Goal: Communication & Community: Answer question/provide support

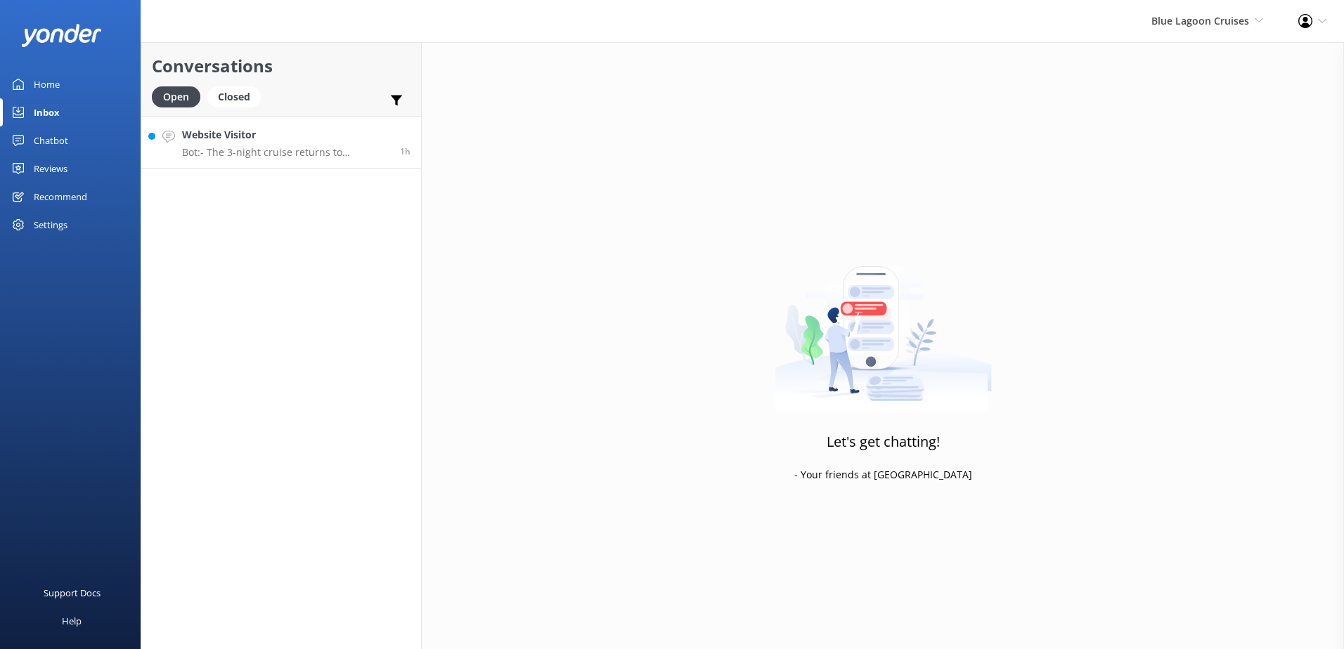
drag, startPoint x: 278, startPoint y: 134, endPoint x: 290, endPoint y: 137, distance: 13.0
click at [278, 134] on h4 "Website Visitor" at bounding box center [285, 134] width 207 height 15
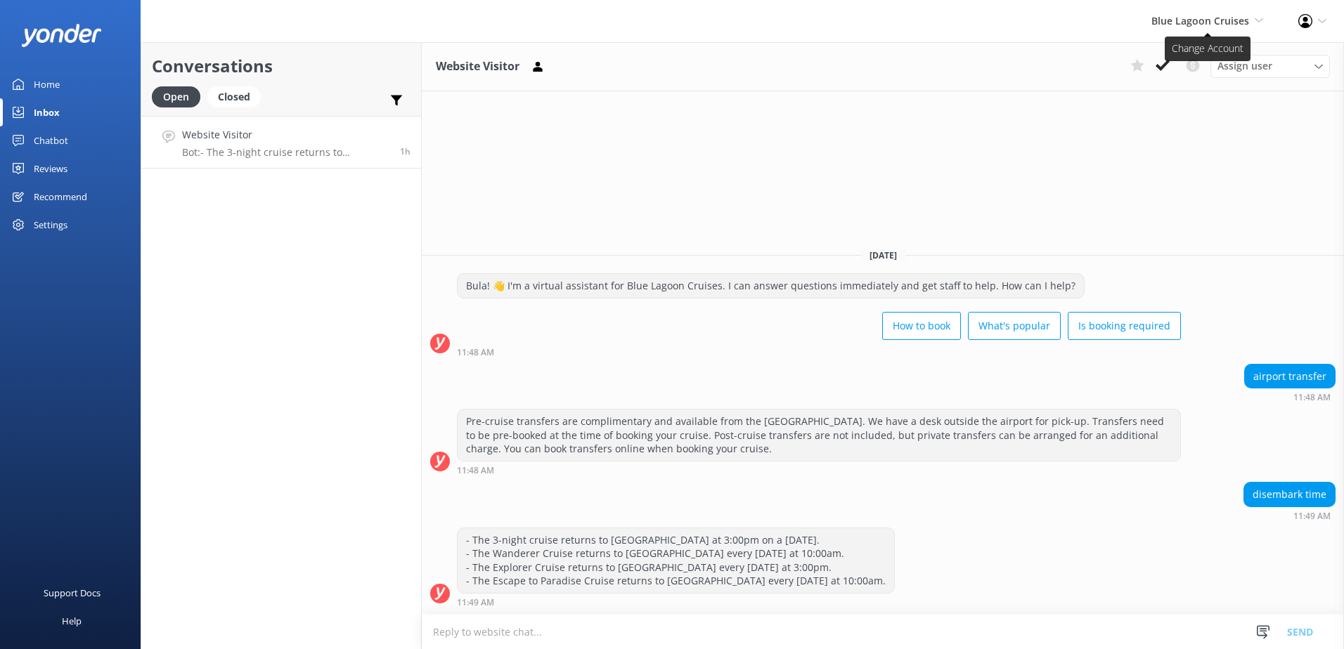
click at [1249, 15] on span "Blue Lagoon Cruises South Sea Sailing South Sea Cruises Malamala Beach Club Awe…" at bounding box center [1207, 20] width 112 height 15
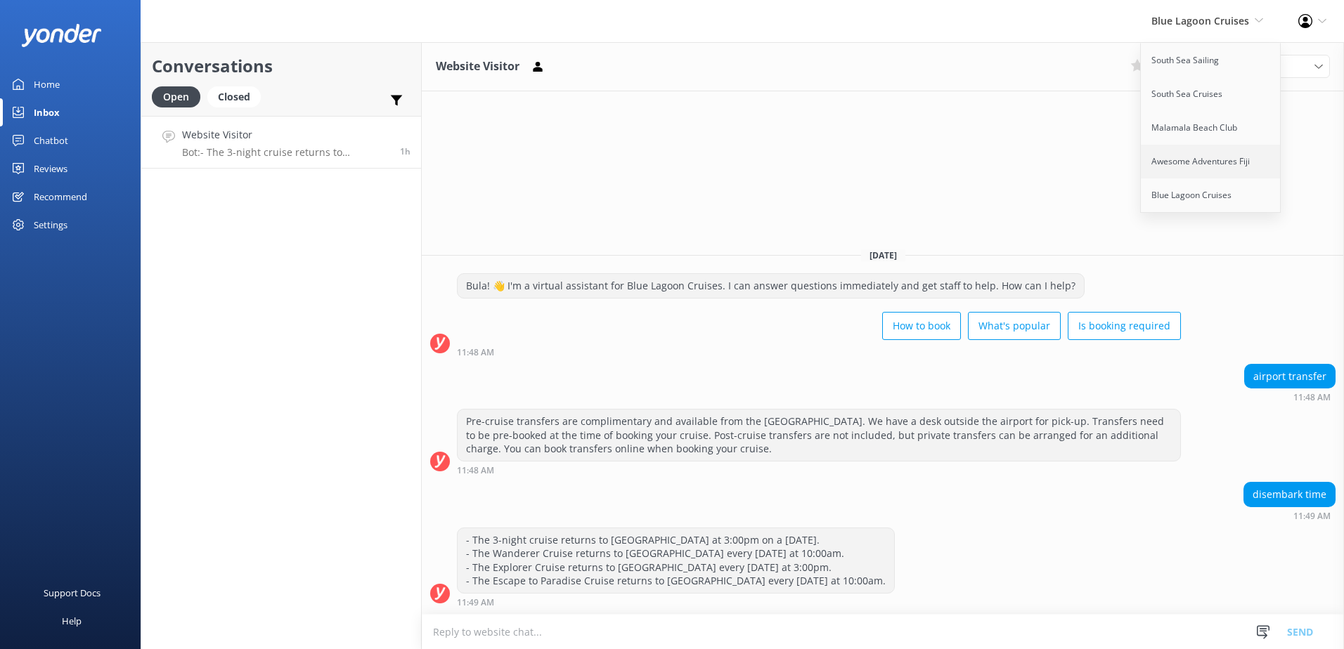
click at [1191, 162] on link "Awesome Adventures Fiji" at bounding box center [1211, 162] width 141 height 34
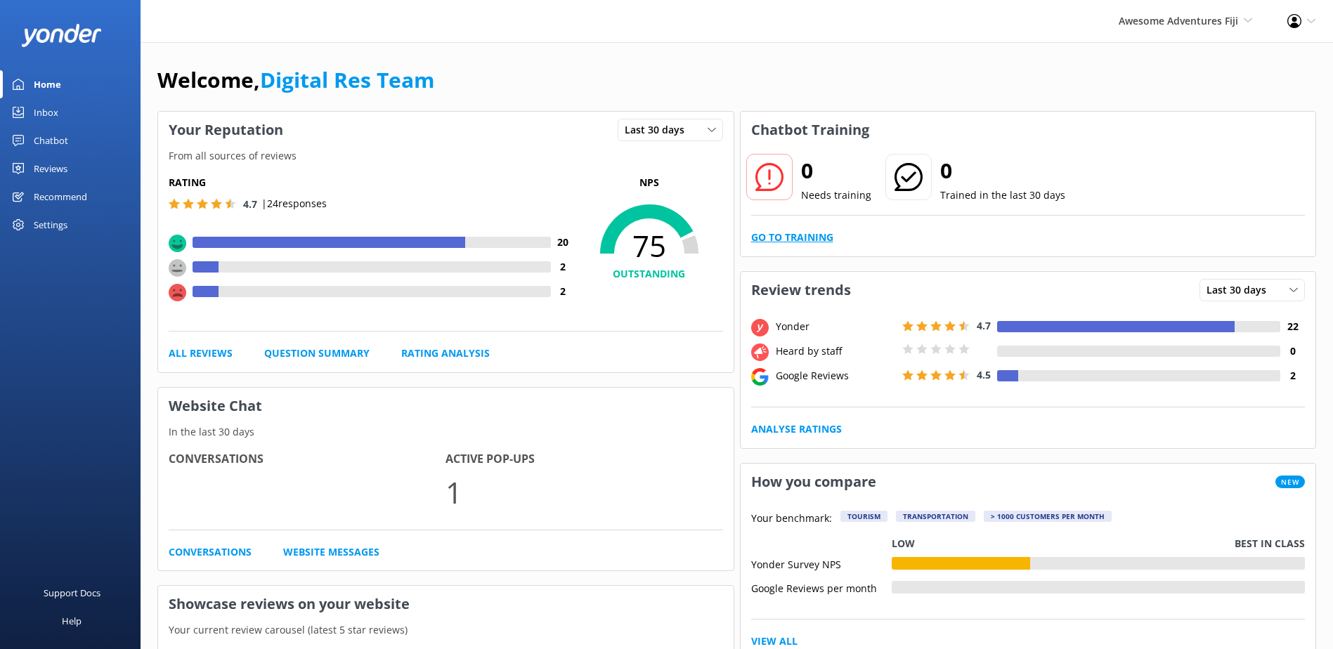
click at [809, 238] on link "Go to Training" at bounding box center [792, 237] width 82 height 15
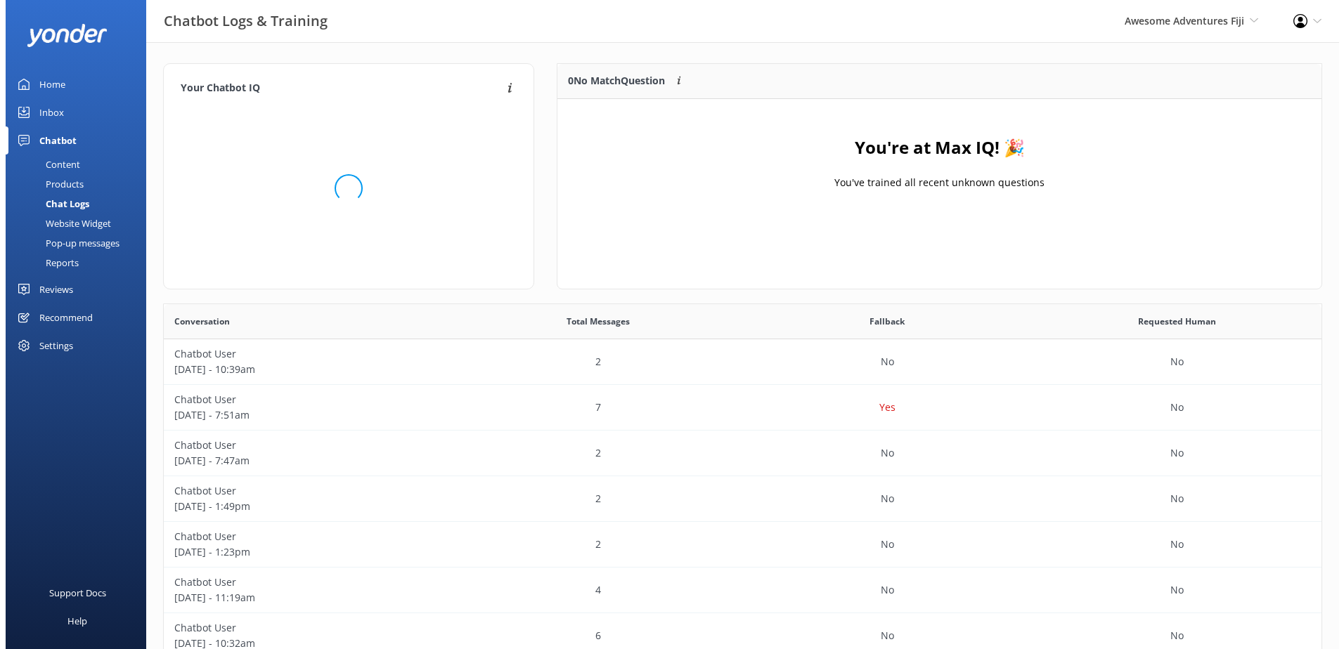
scroll to position [165, 753]
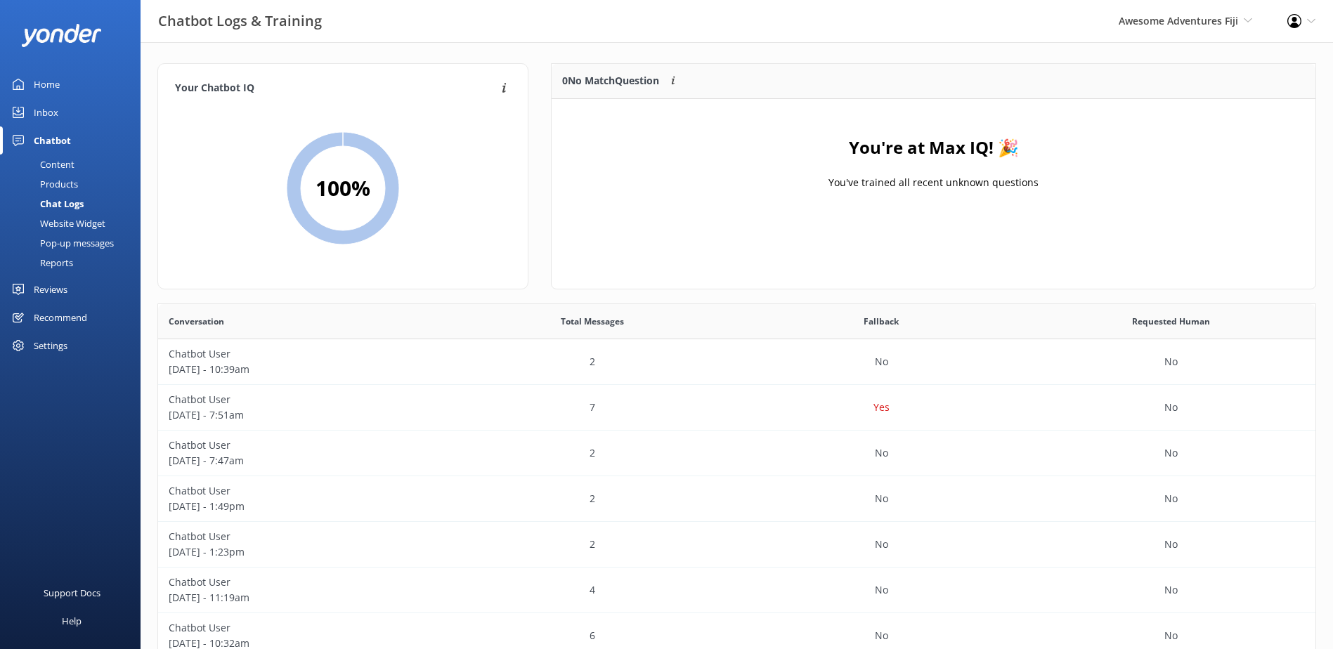
click at [43, 110] on div "Inbox" at bounding box center [46, 112] width 25 height 28
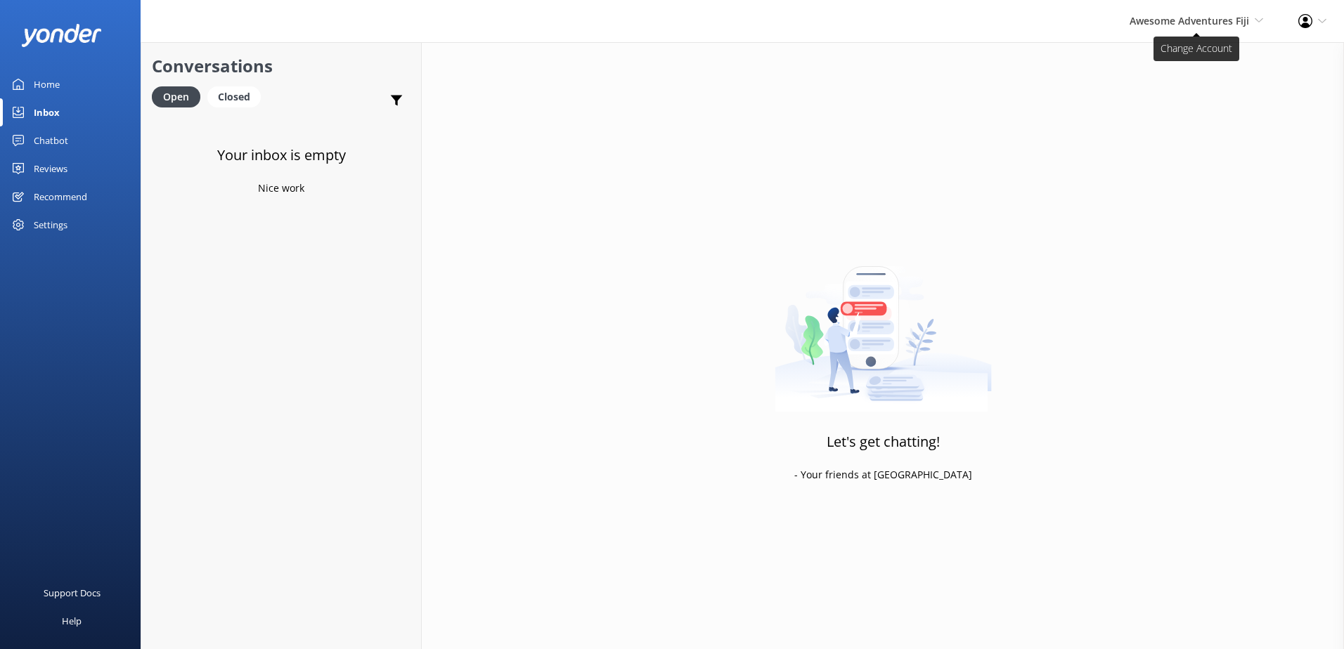
click at [1230, 25] on span "Awesome Adventures Fiji" at bounding box center [1188, 20] width 119 height 13
click at [1211, 139] on link "Malamala Beach Club" at bounding box center [1211, 128] width 141 height 34
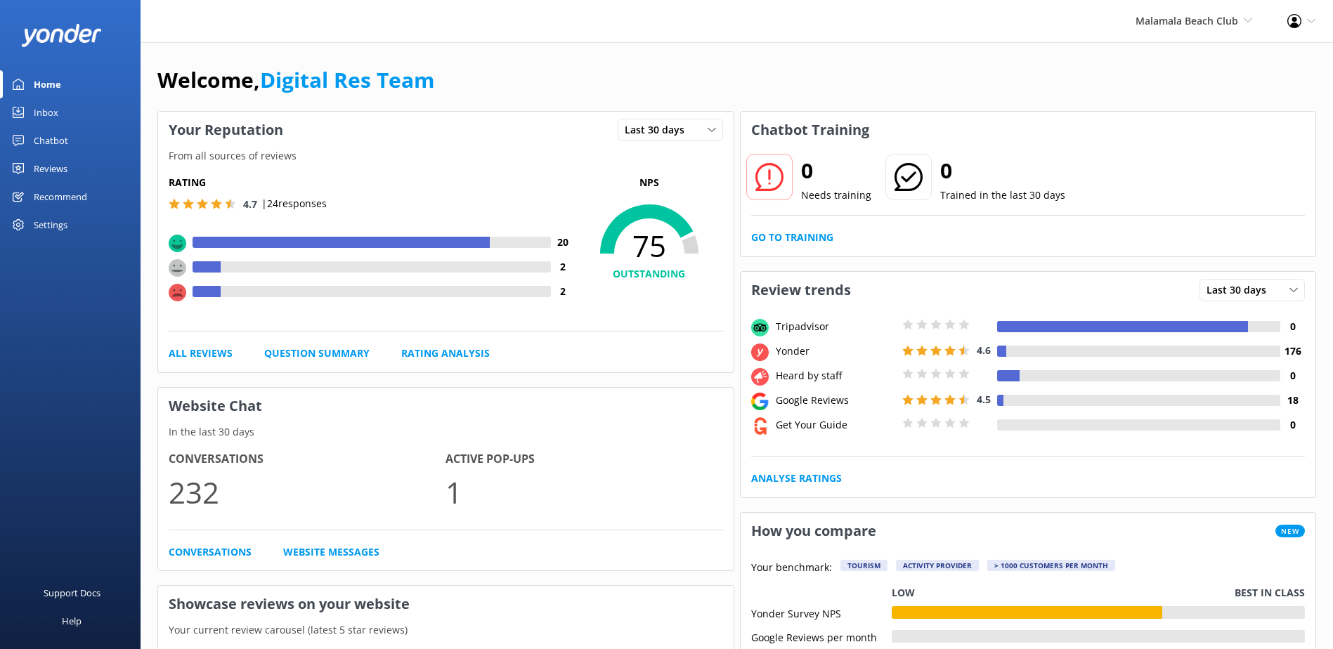
click at [42, 105] on div "Inbox" at bounding box center [46, 112] width 25 height 28
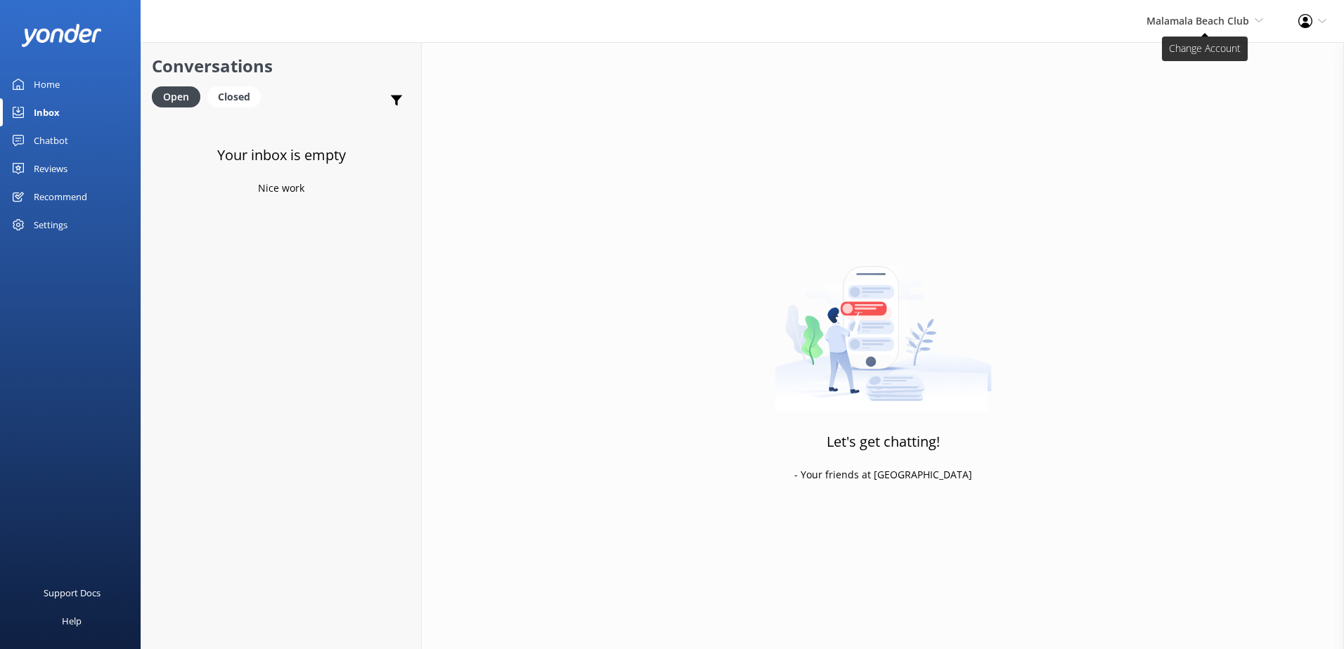
click at [1215, 23] on span "Malamala Beach Club" at bounding box center [1197, 20] width 103 height 13
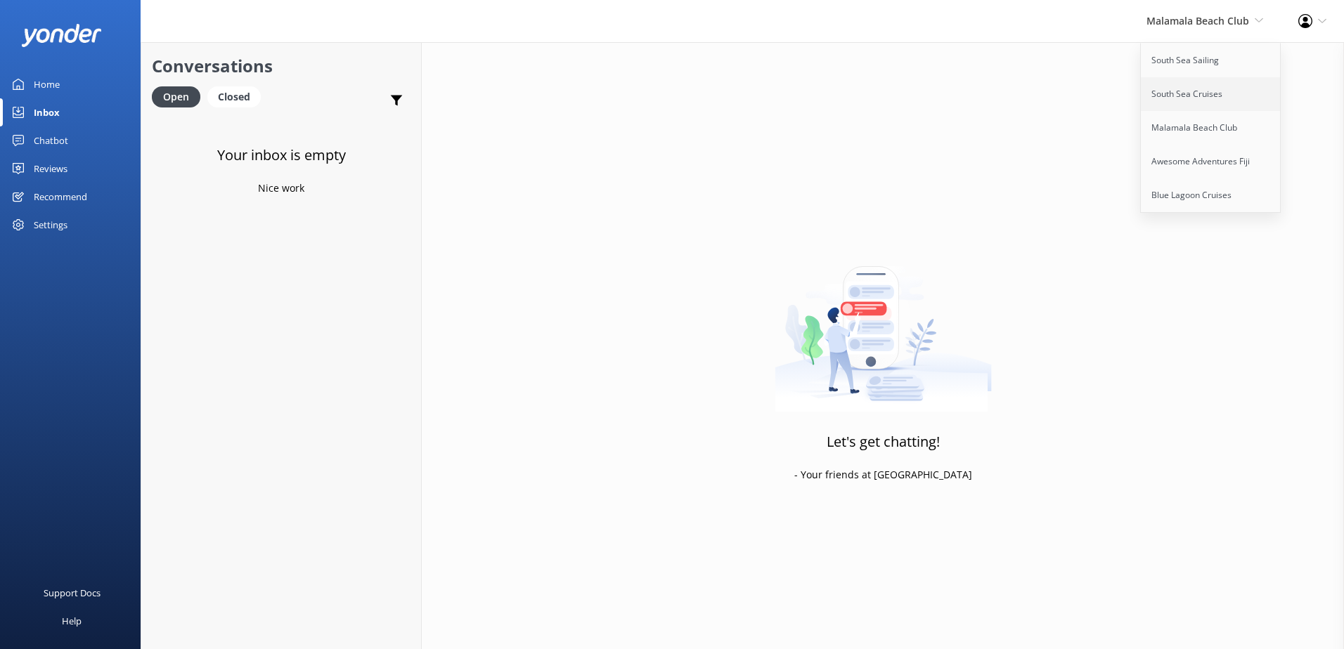
click at [1207, 99] on link "South Sea Cruises" at bounding box center [1211, 94] width 141 height 34
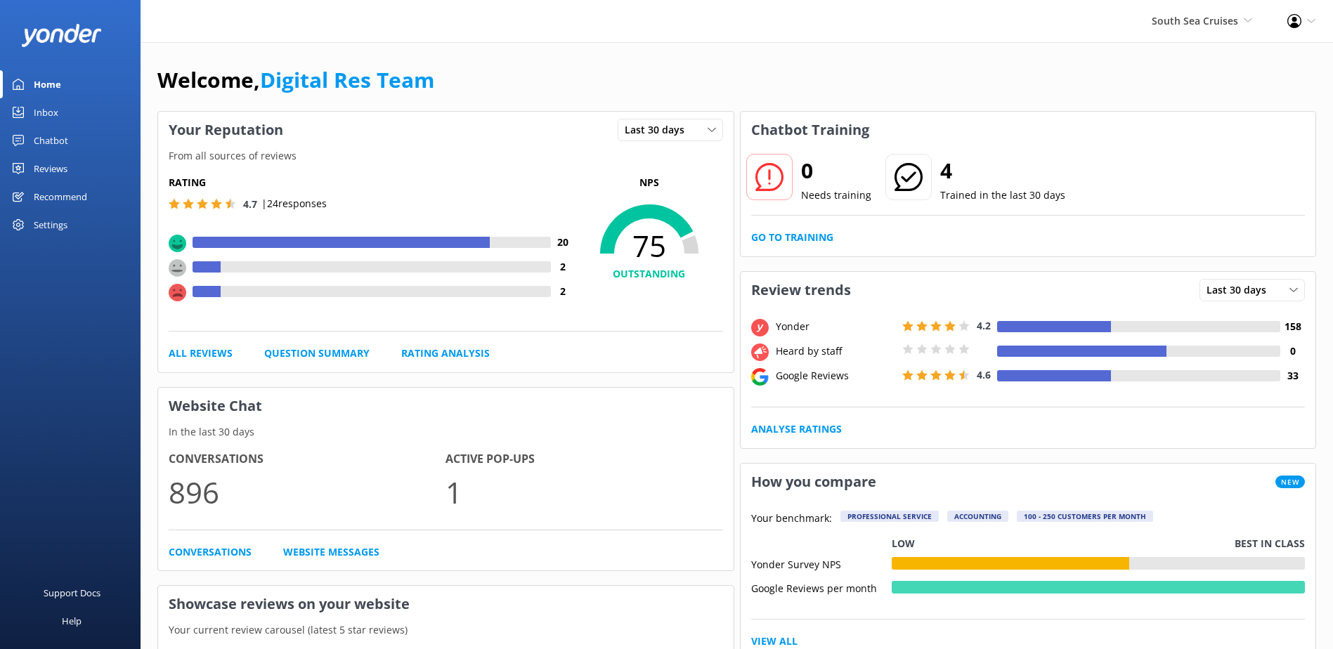
click at [51, 117] on div "Inbox" at bounding box center [46, 112] width 25 height 28
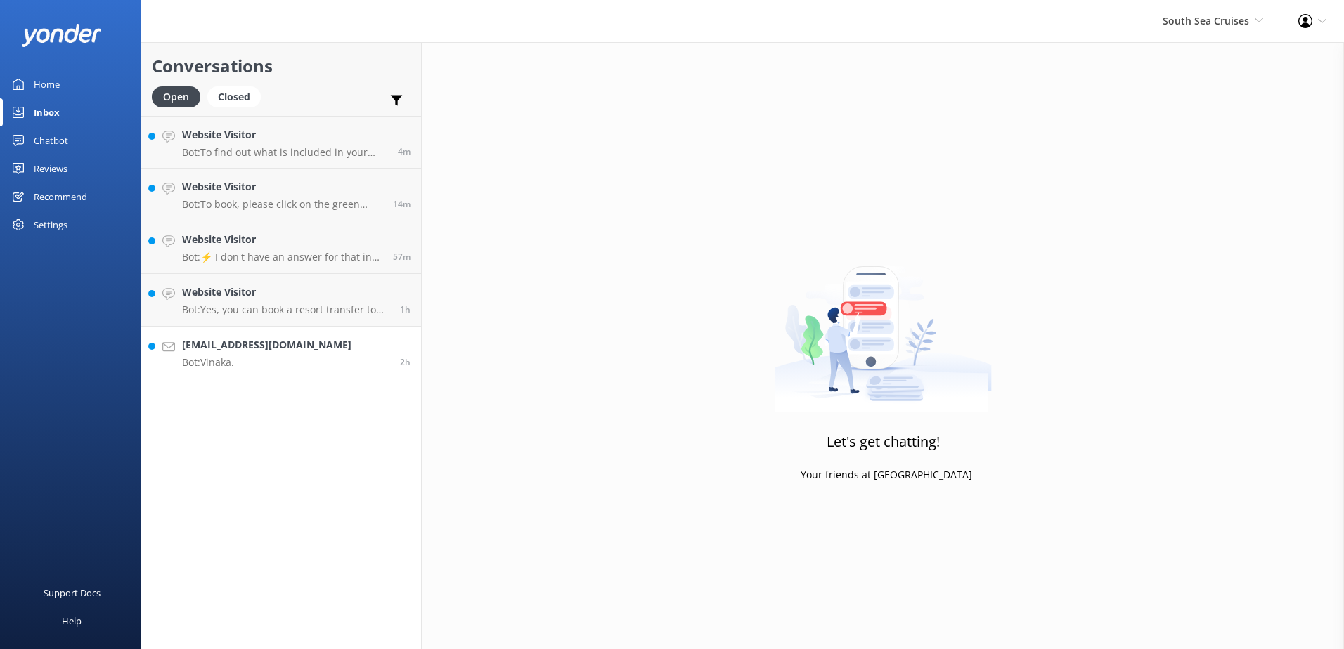
click at [351, 349] on link "katelouiseellen1@gmail.com Bot: Vinaka. 2h" at bounding box center [281, 353] width 280 height 53
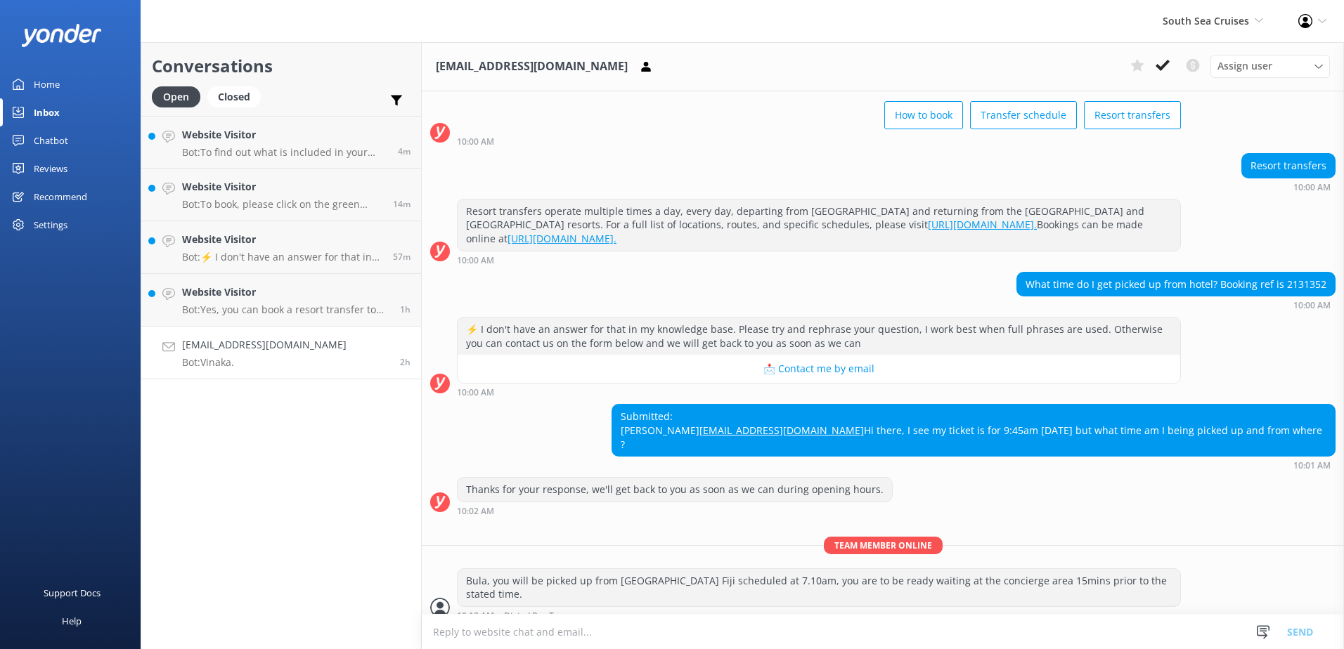
scroll to position [74, 0]
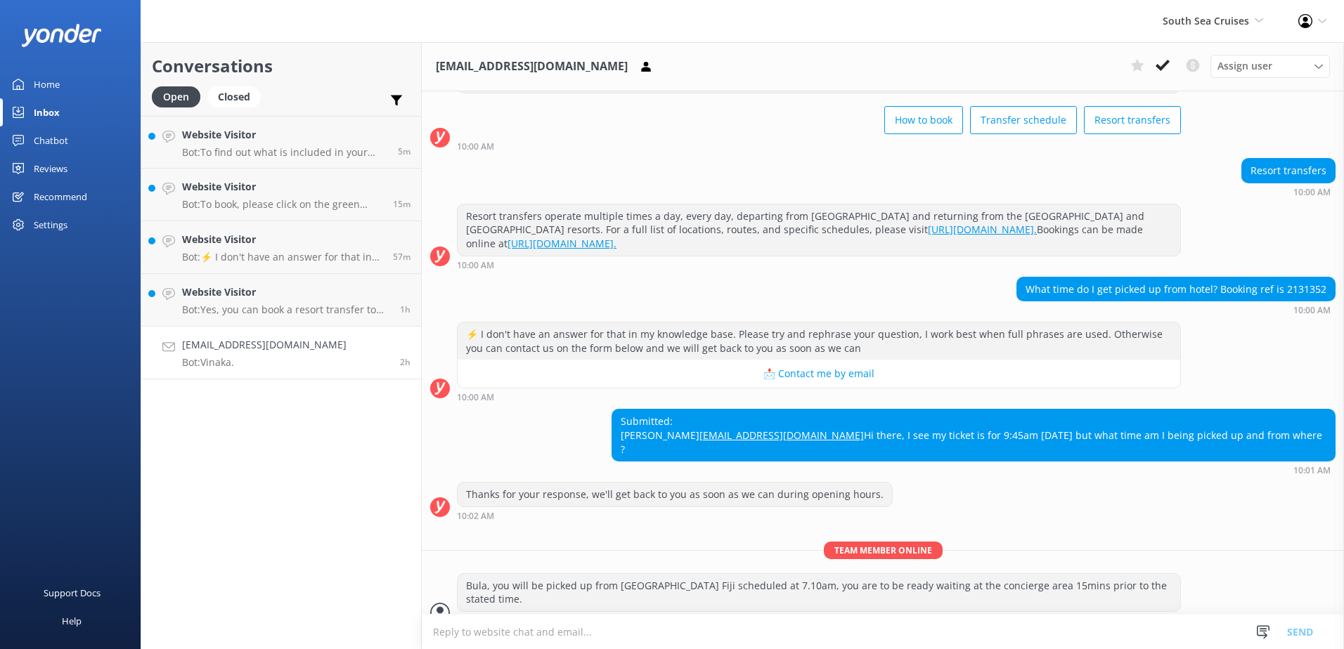
click at [1300, 291] on div "What time do I get picked up from hotel? Booking ref is 2131352" at bounding box center [1176, 290] width 318 height 24
copy div "2131352"
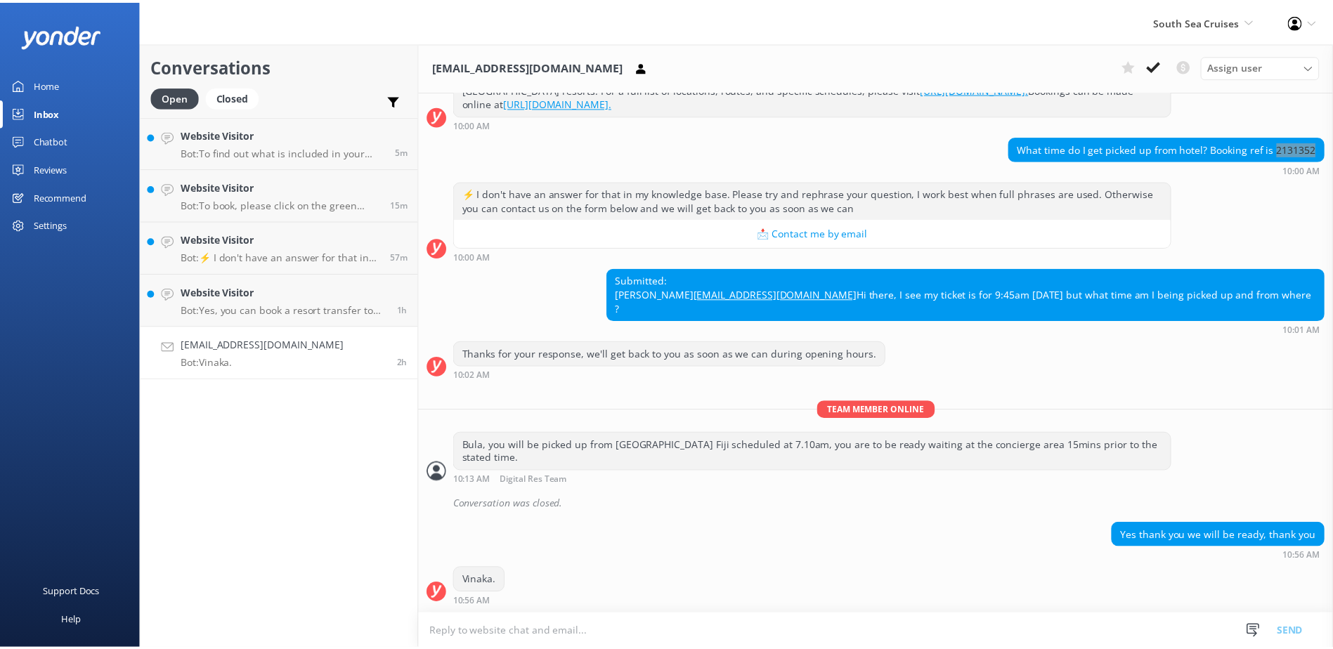
scroll to position [144, 0]
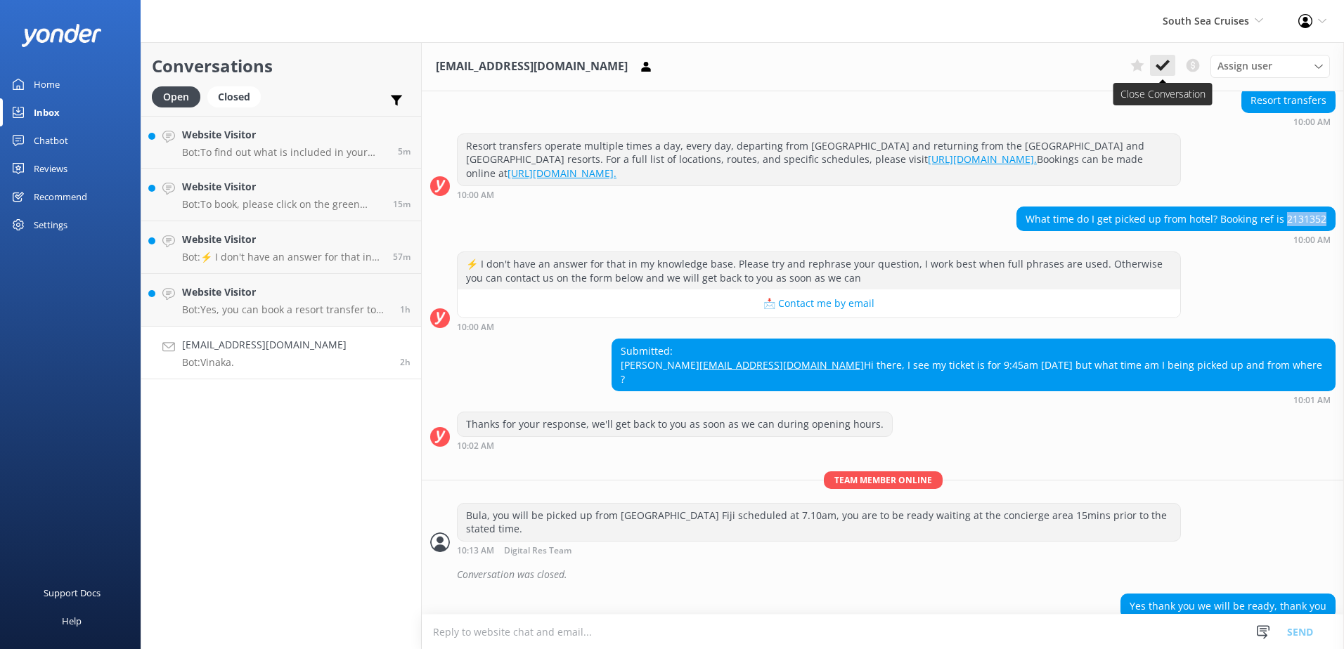
click at [1162, 63] on icon at bounding box center [1162, 65] width 14 height 14
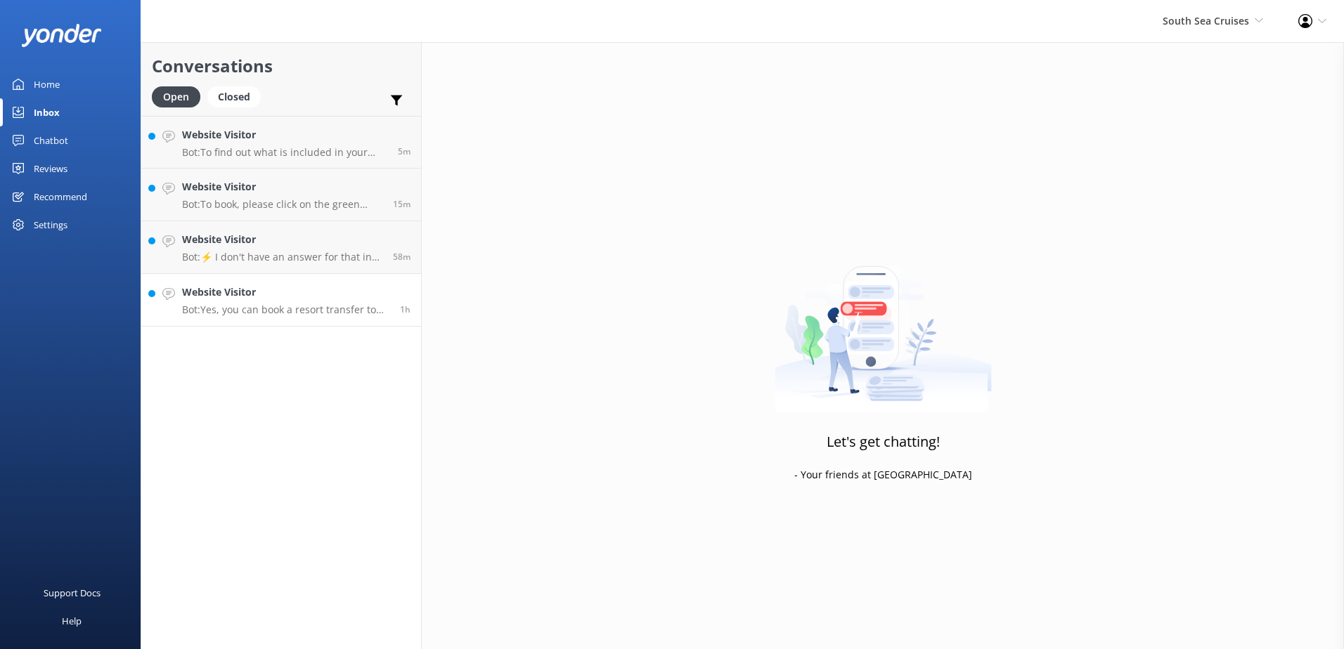
click at [340, 296] on h4 "Website Visitor" at bounding box center [285, 292] width 207 height 15
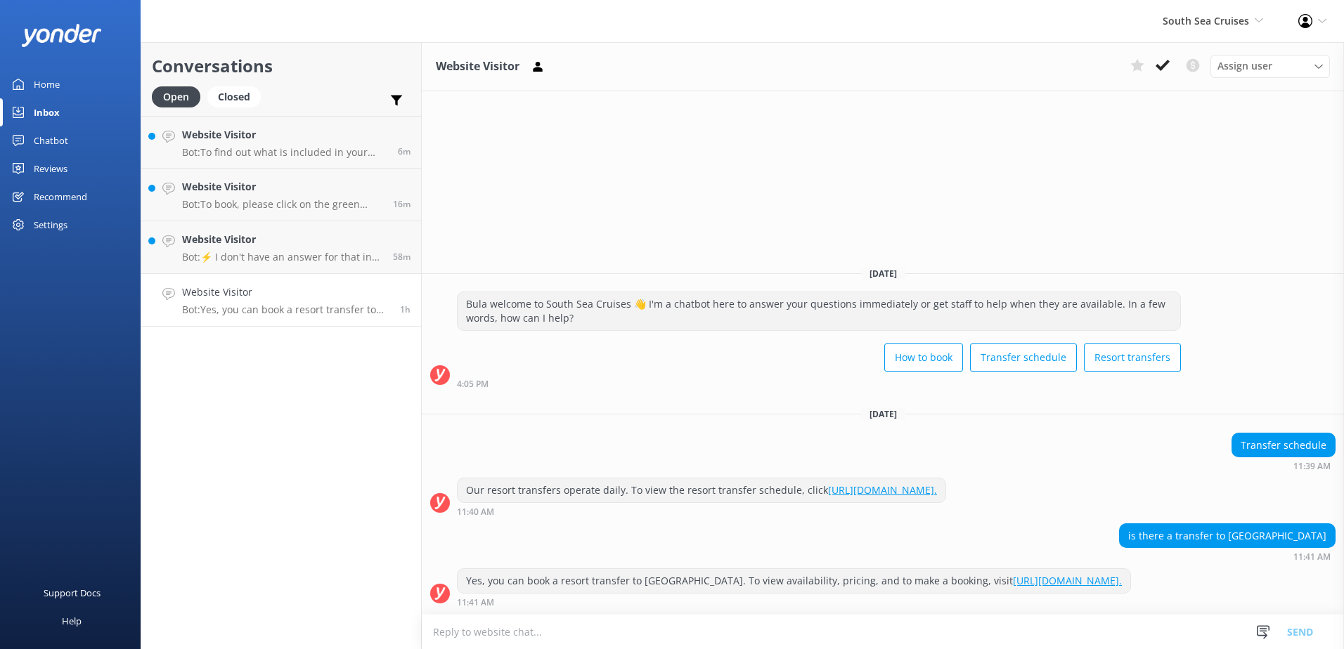
drag, startPoint x: 103, startPoint y: 377, endPoint x: 81, endPoint y: 222, distance: 156.2
click at [81, 222] on div "Home Inbox Chatbot Content Products Chat Logs Website Widget Pop-up messages Re…" at bounding box center [70, 324] width 141 height 649
drag, startPoint x: 81, startPoint y: 222, endPoint x: 64, endPoint y: 139, distance: 84.6
click at [59, 139] on div "Chatbot" at bounding box center [51, 141] width 34 height 28
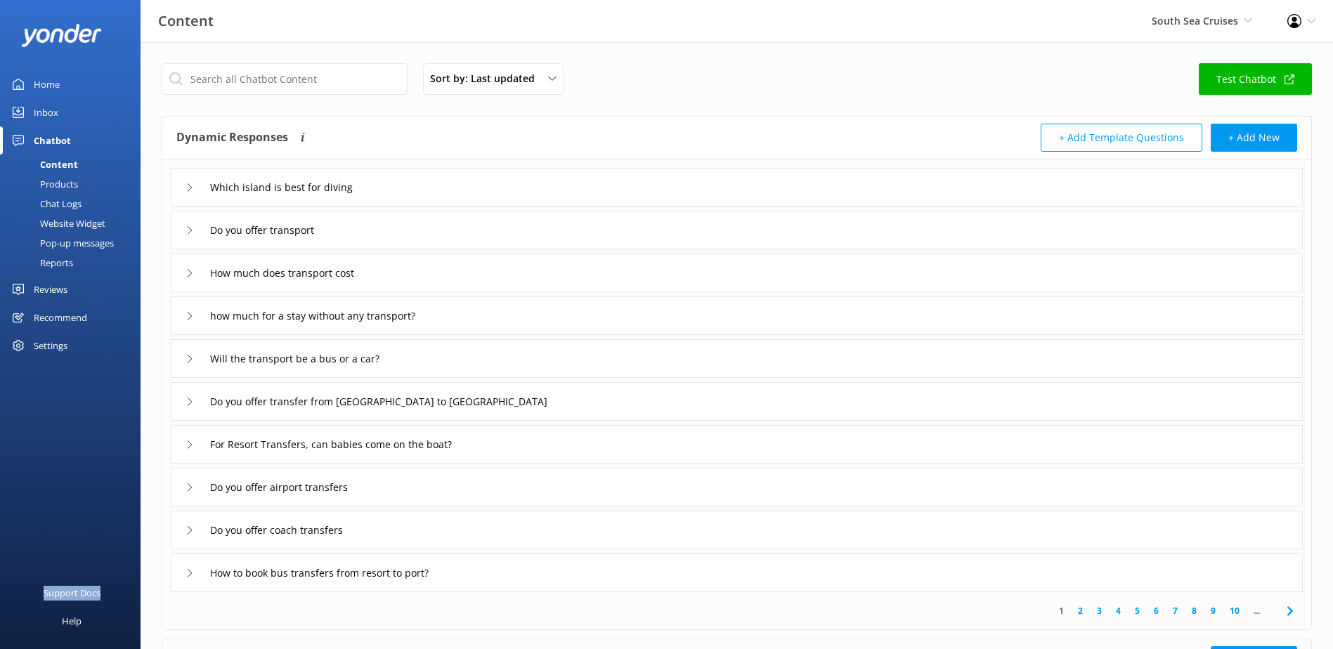
click at [75, 200] on div "Chat Logs" at bounding box center [44, 204] width 73 height 20
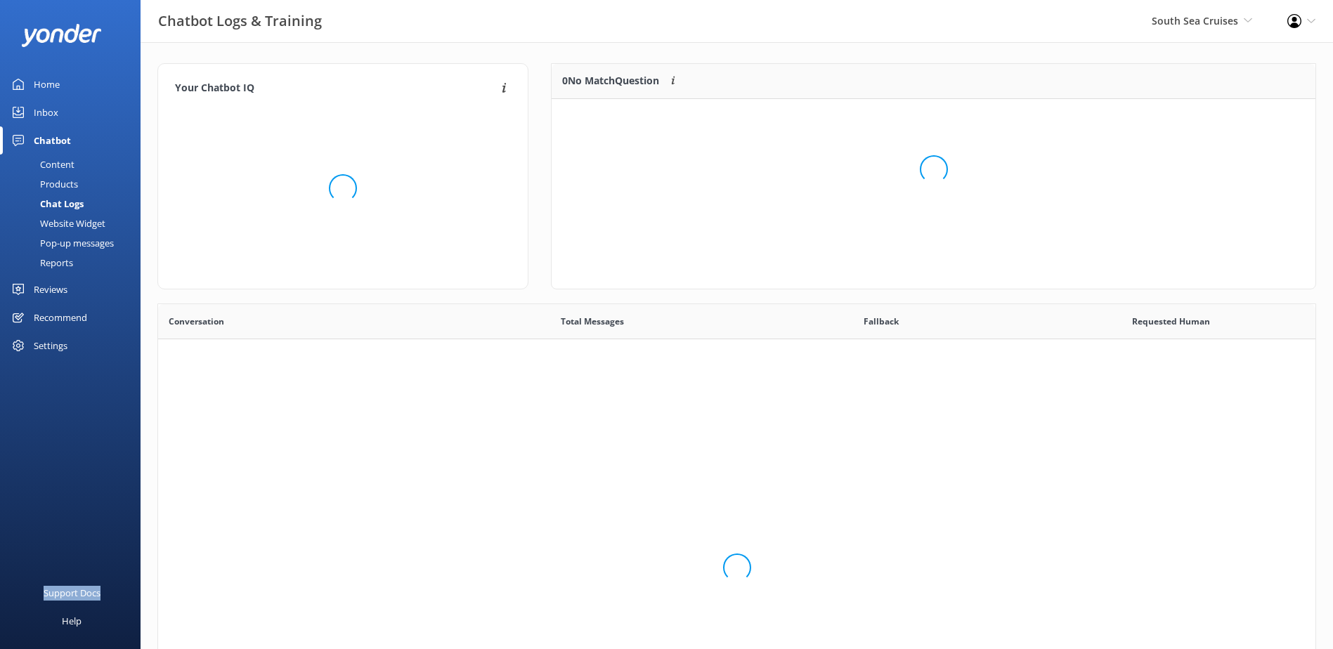
scroll to position [60, 753]
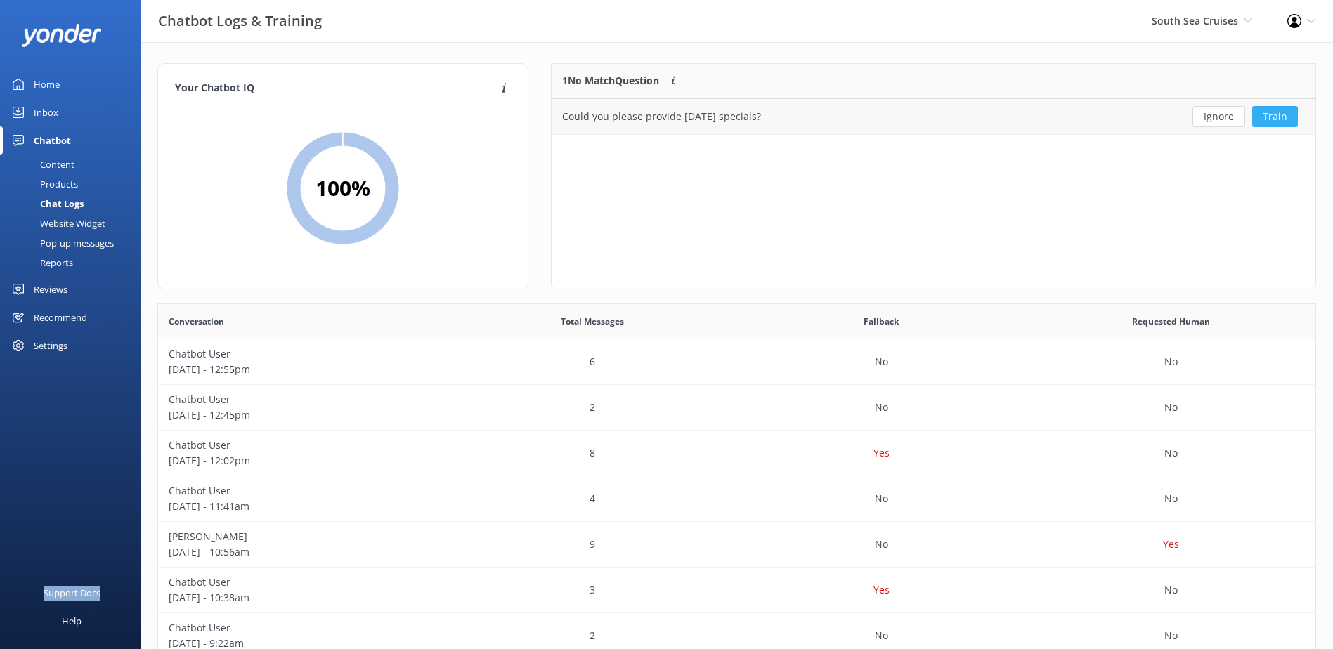
click at [1266, 119] on button "Train" at bounding box center [1275, 116] width 46 height 21
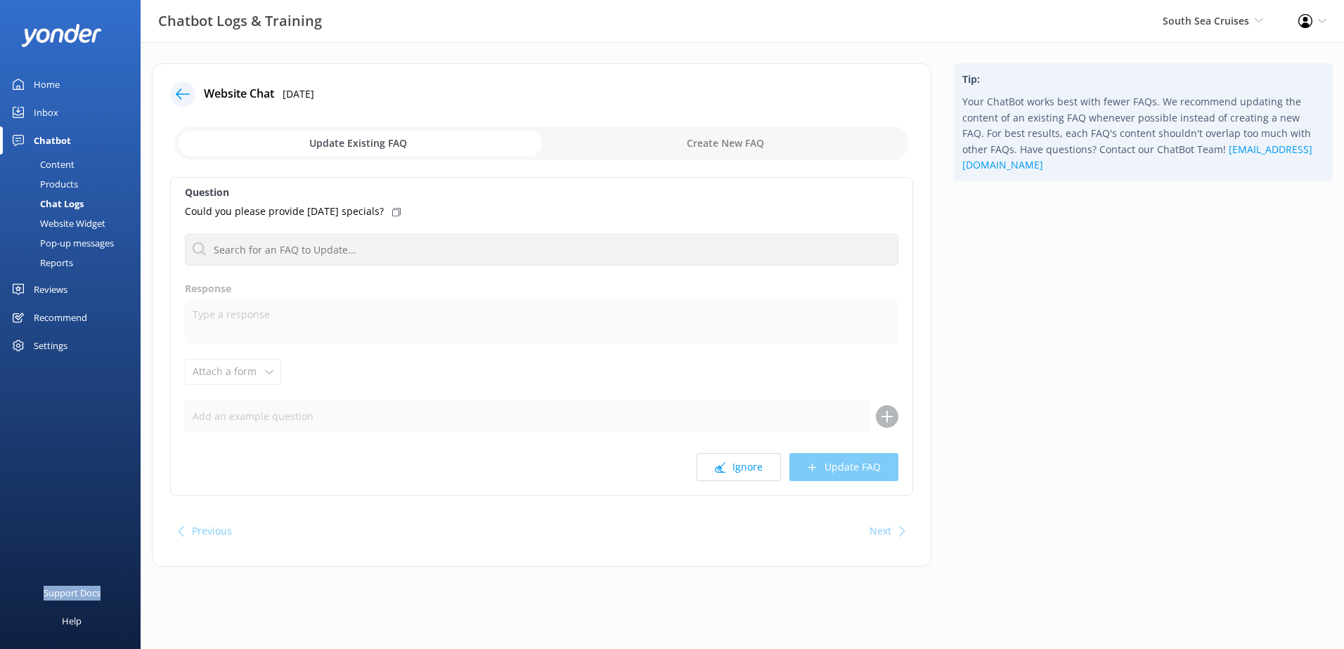
drag, startPoint x: 62, startPoint y: 166, endPoint x: 82, endPoint y: 171, distance: 20.5
click at [61, 166] on div "Content" at bounding box center [41, 165] width 66 height 20
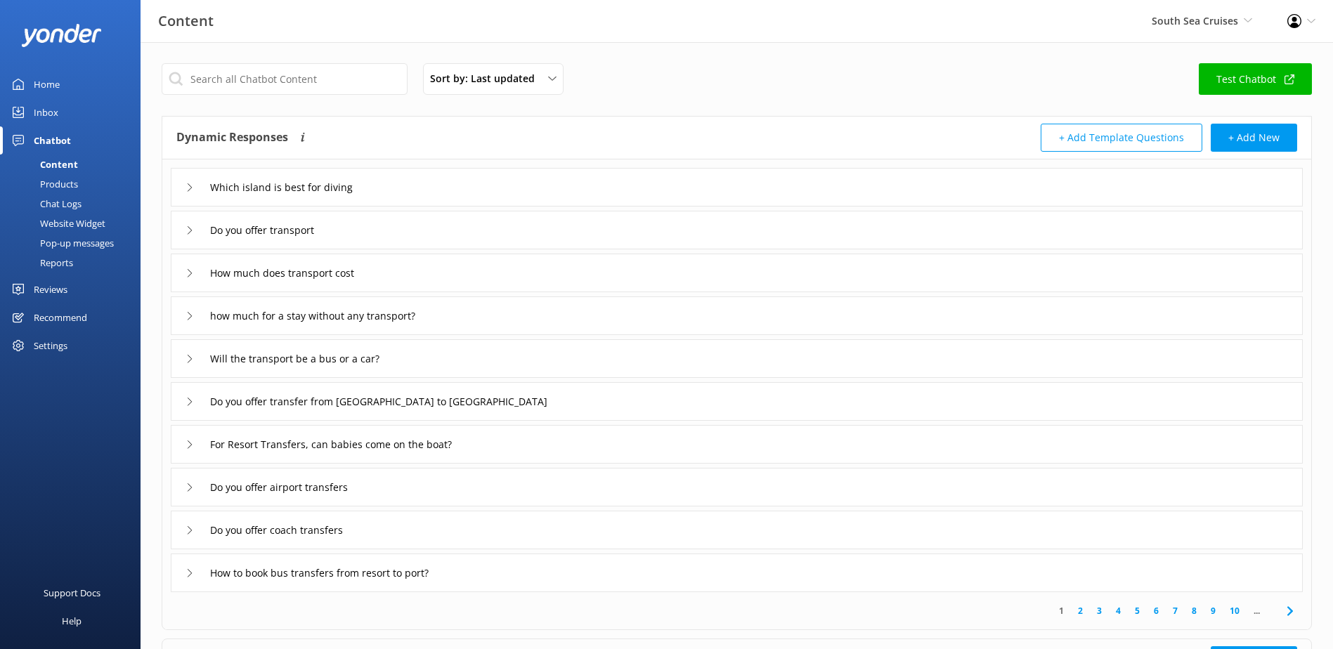
drag, startPoint x: 1262, startPoint y: 245, endPoint x: 1267, endPoint y: 294, distance: 49.4
drag, startPoint x: 1267, startPoint y: 294, endPoint x: 827, endPoint y: 124, distance: 472.4
click at [822, 124] on div "+ Add Template Questions + Add New" at bounding box center [1017, 138] width 561 height 28
click at [190, 186] on icon at bounding box center [190, 187] width 8 height 8
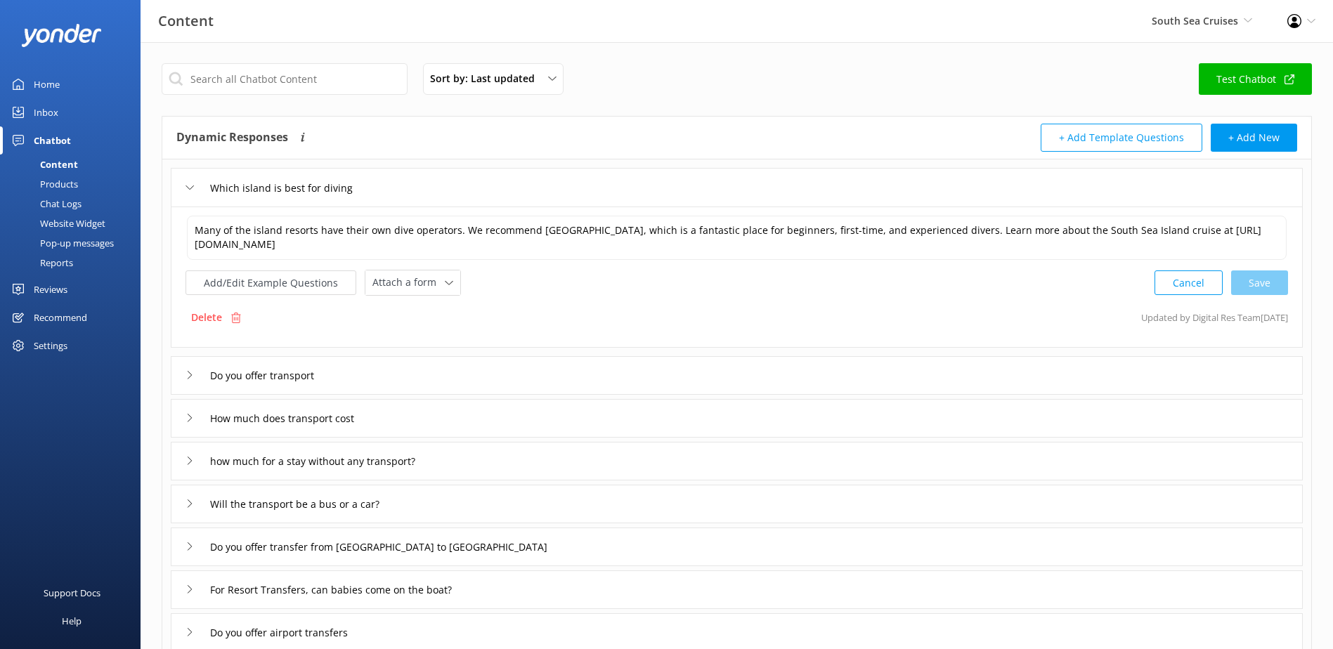
click at [190, 189] on use at bounding box center [190, 188] width 8 height 4
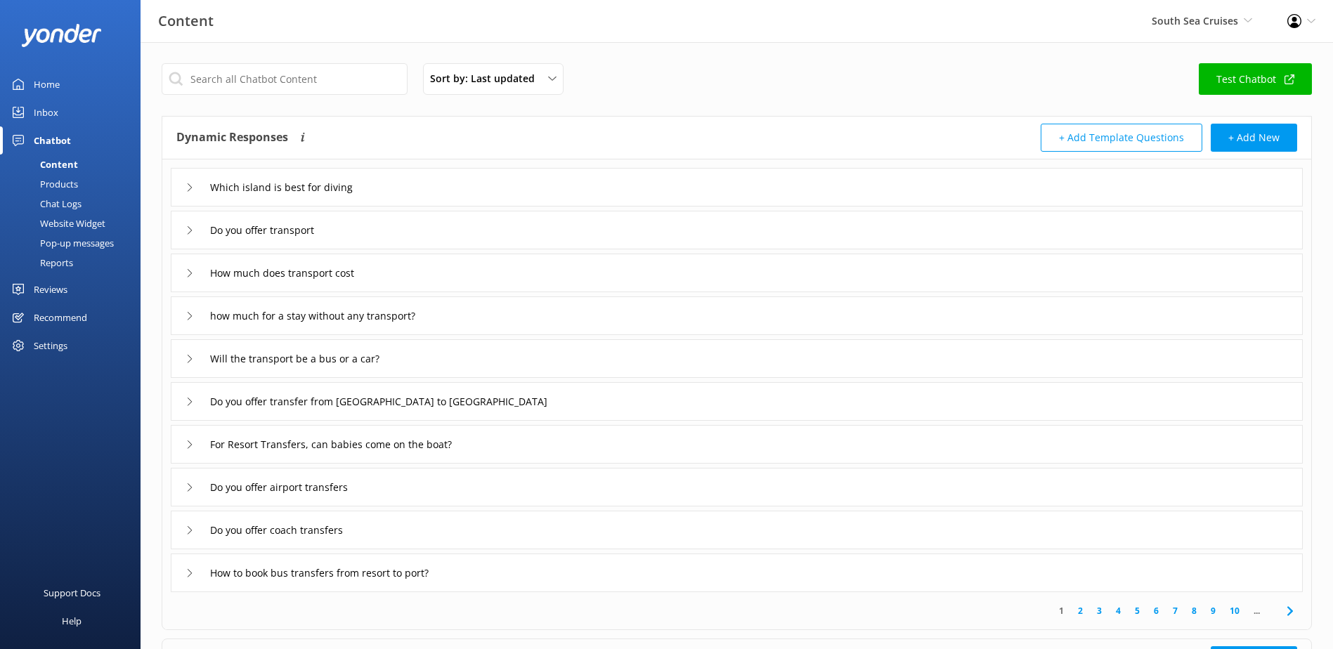
click at [189, 361] on icon at bounding box center [190, 359] width 8 height 8
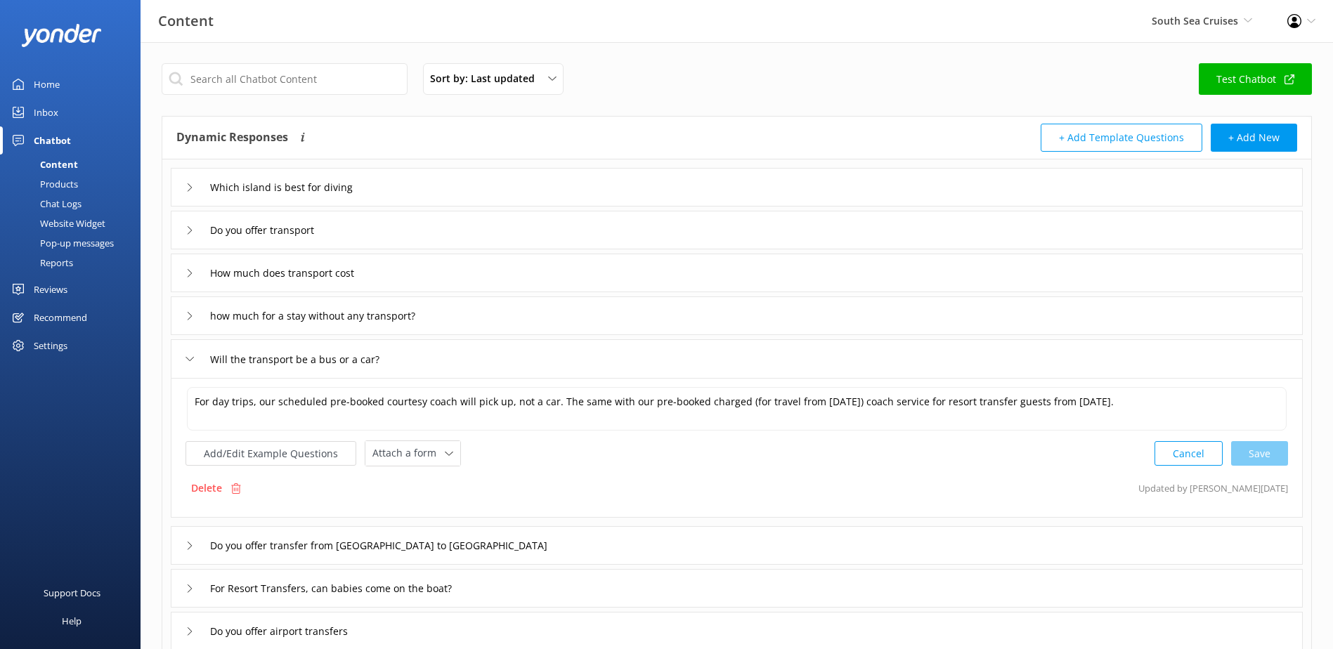
click at [189, 361] on use at bounding box center [190, 359] width 8 height 4
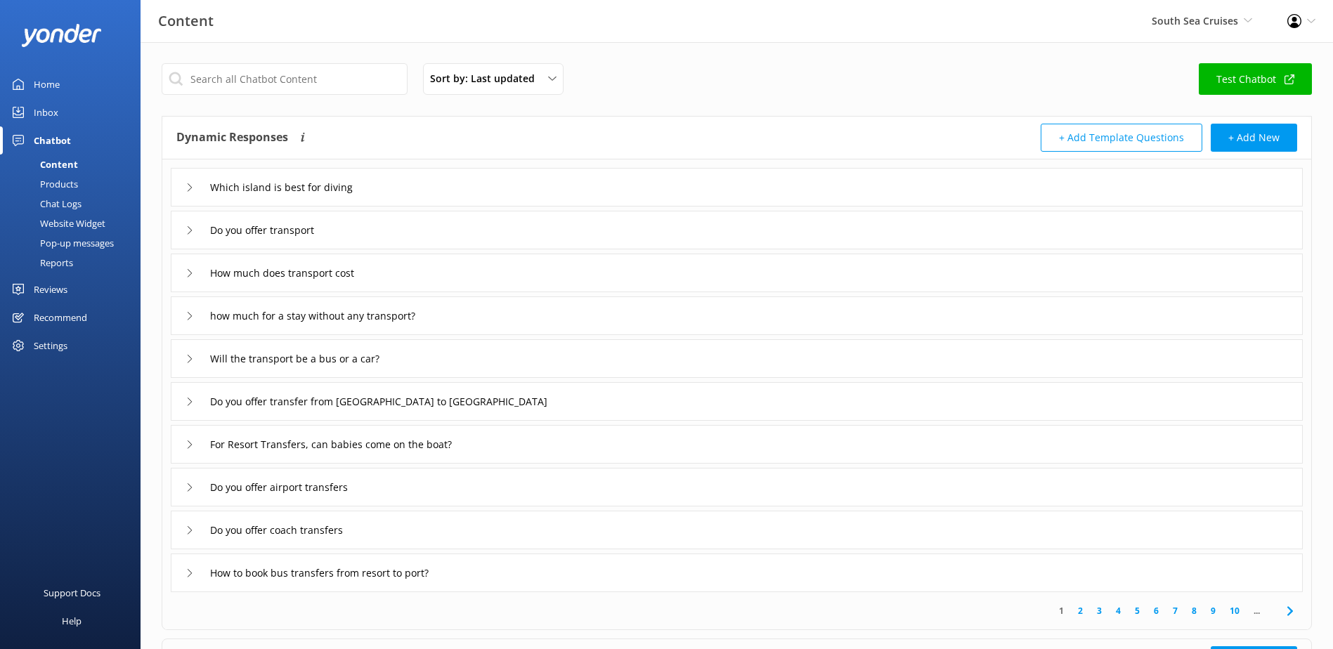
click at [1274, 84] on link "Test Chatbot" at bounding box center [1255, 79] width 113 height 32
click at [1242, 77] on link "Test Chatbot" at bounding box center [1255, 79] width 113 height 32
click at [1257, 75] on link "Test Chatbot" at bounding box center [1255, 79] width 113 height 32
click at [46, 116] on div "Inbox" at bounding box center [46, 112] width 25 height 28
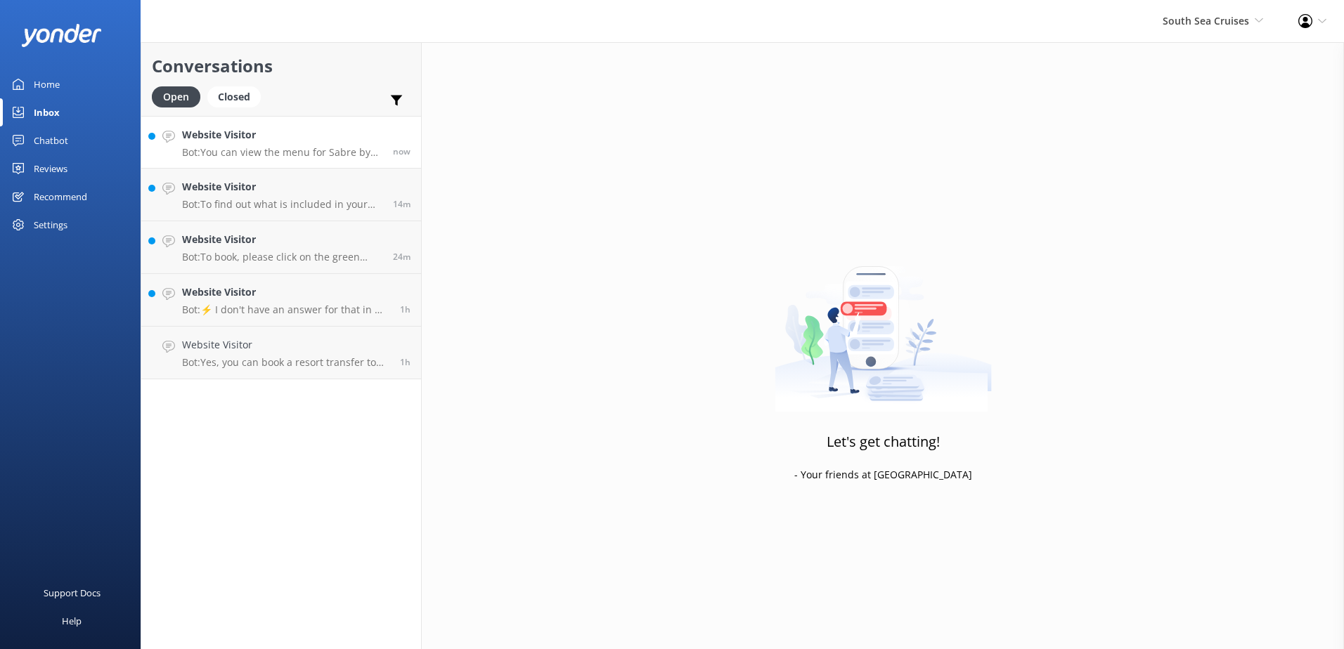
click at [342, 138] on h4 "Website Visitor" at bounding box center [282, 134] width 200 height 15
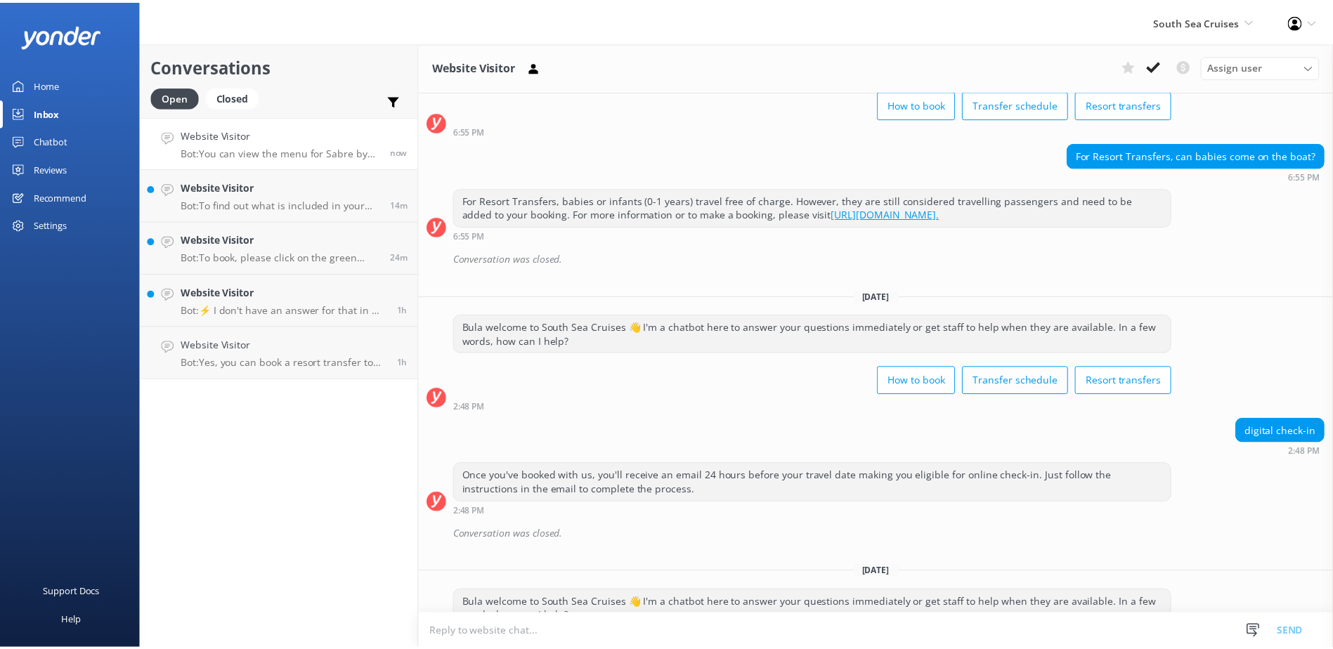
scroll to position [775, 0]
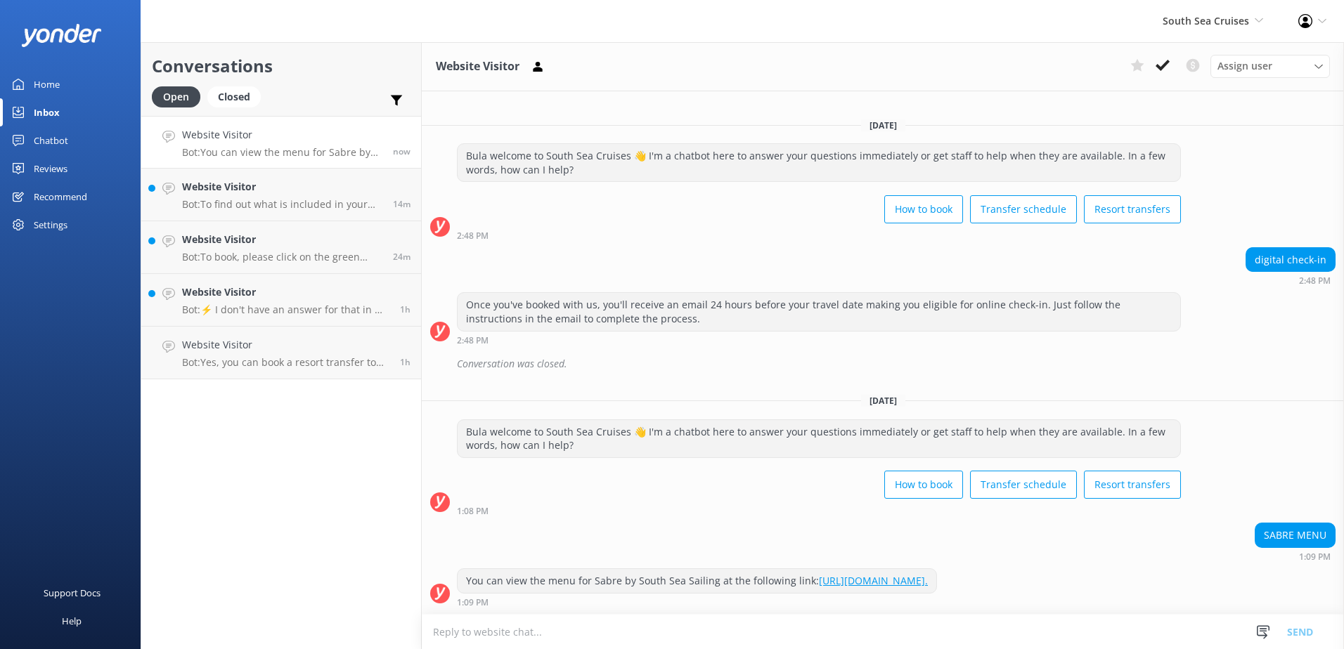
click at [58, 138] on div "Chatbot" at bounding box center [51, 141] width 34 height 28
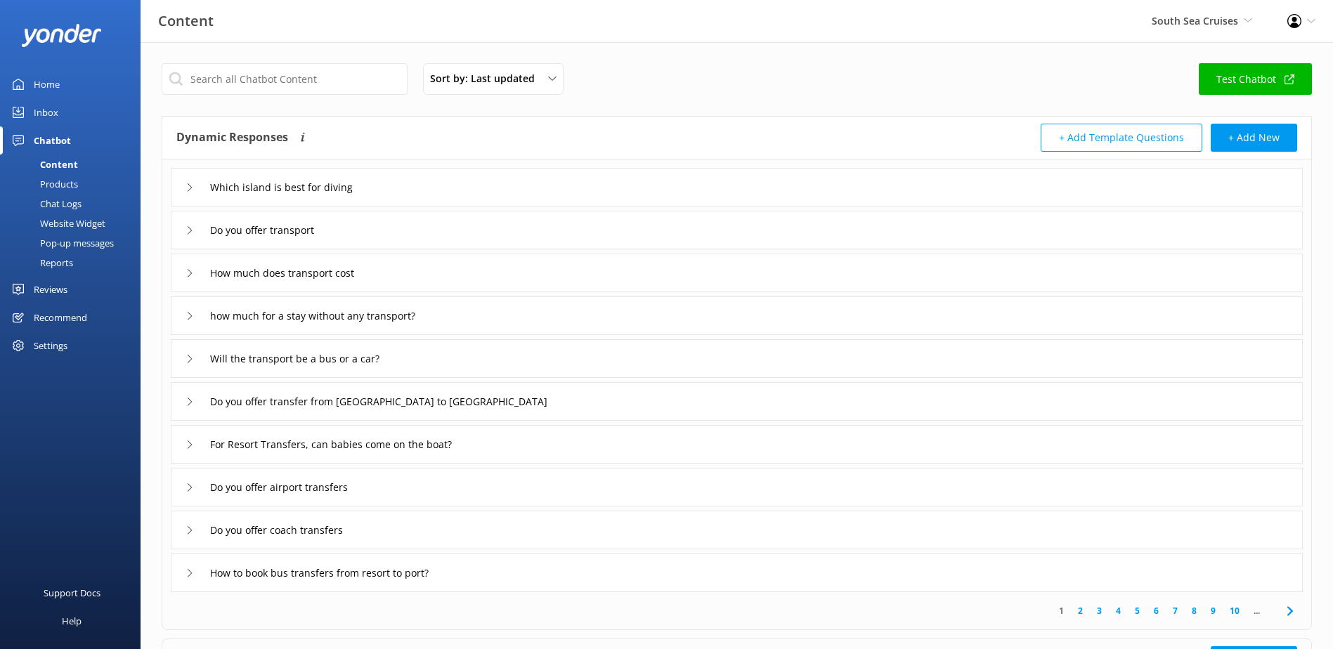
click at [44, 84] on div "Home" at bounding box center [47, 84] width 26 height 28
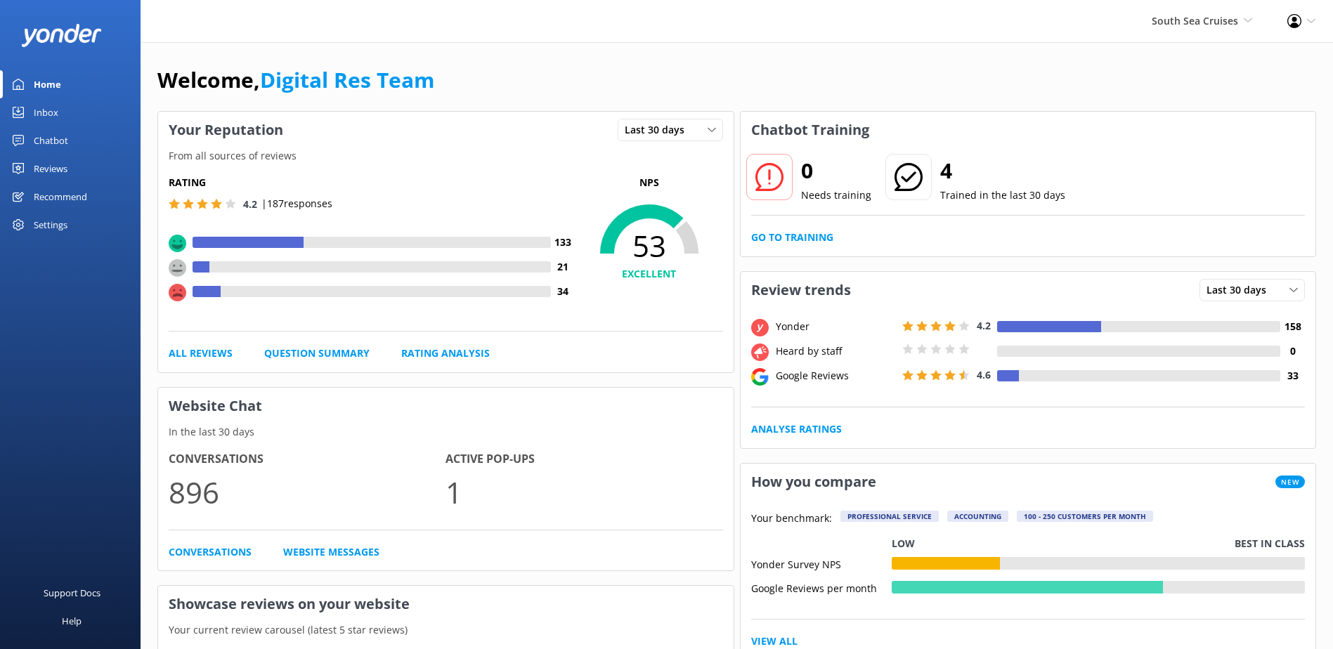
click at [50, 142] on div "Chatbot" at bounding box center [51, 141] width 34 height 28
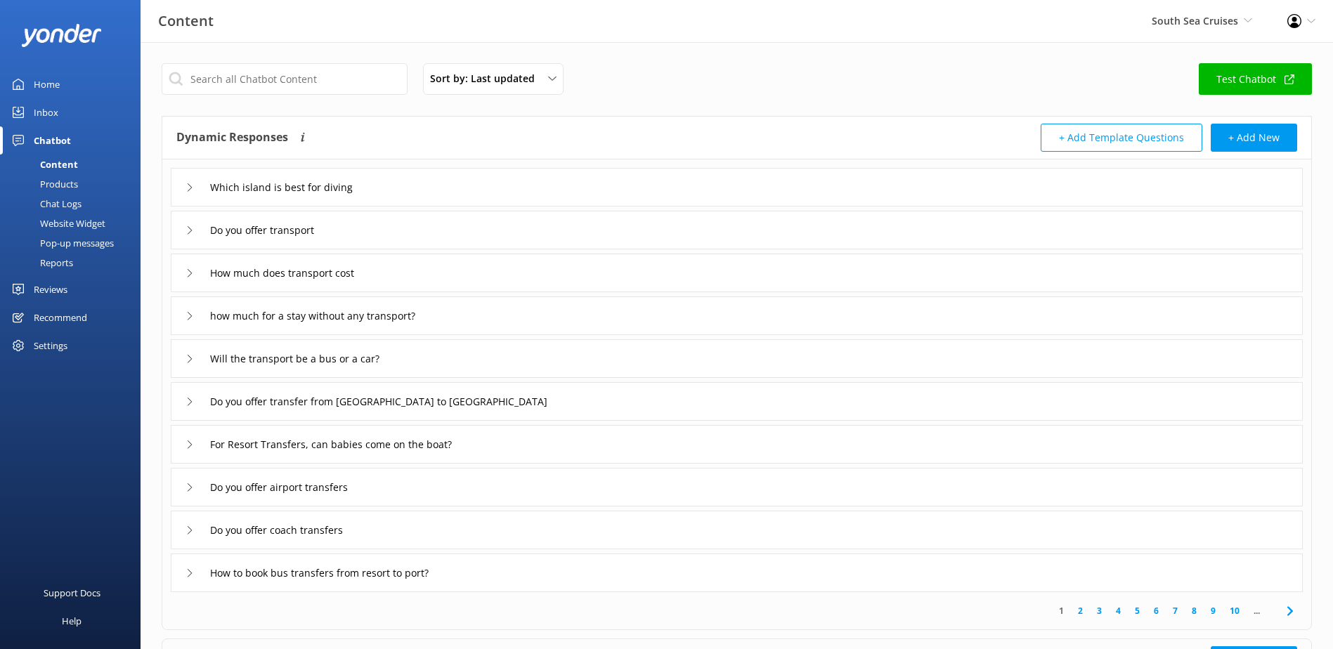
click at [57, 184] on div "Products" at bounding box center [43, 184] width 70 height 20
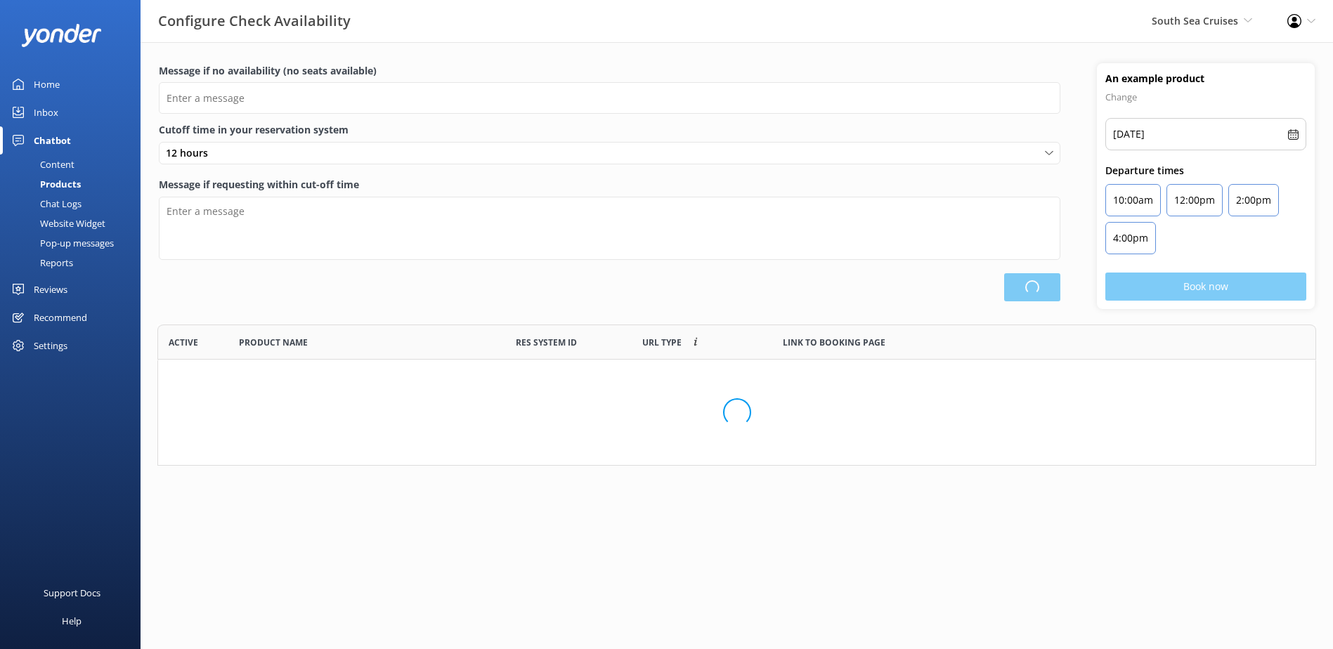
type input "There are no seats available, please check an alternative day"
type textarea "Our online booking system closes {hours} prior to departure. Please contact us …"
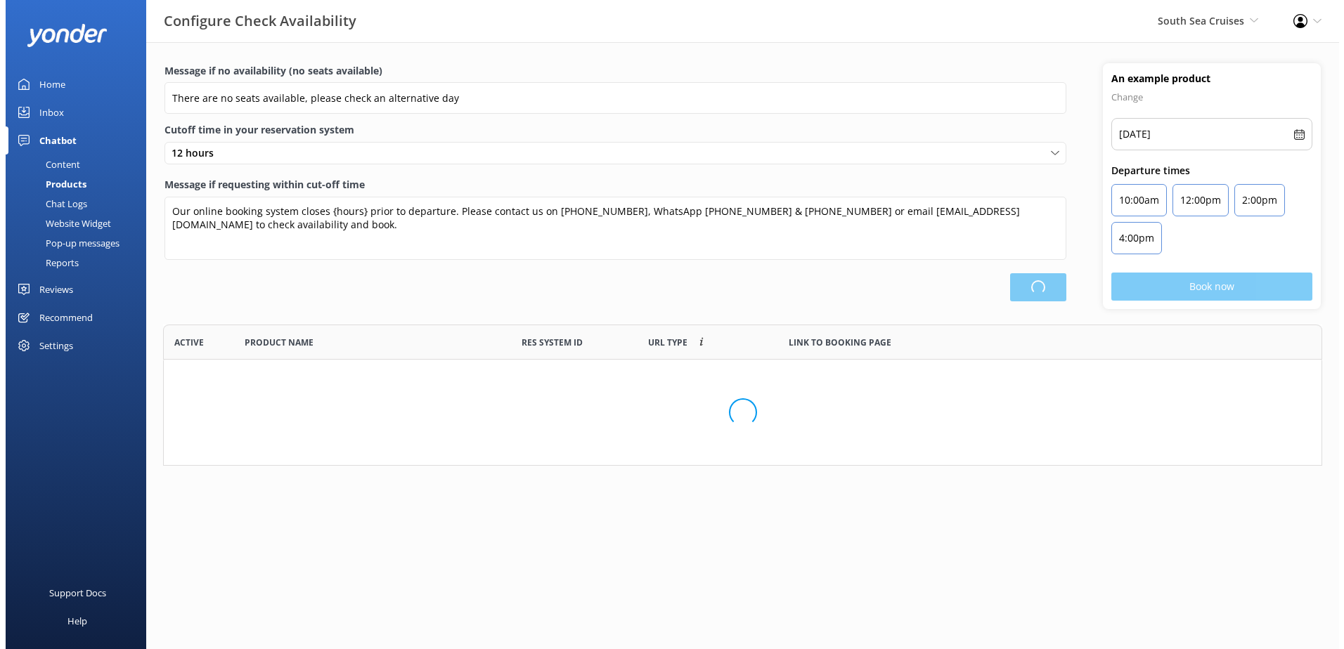
scroll to position [412, 1147]
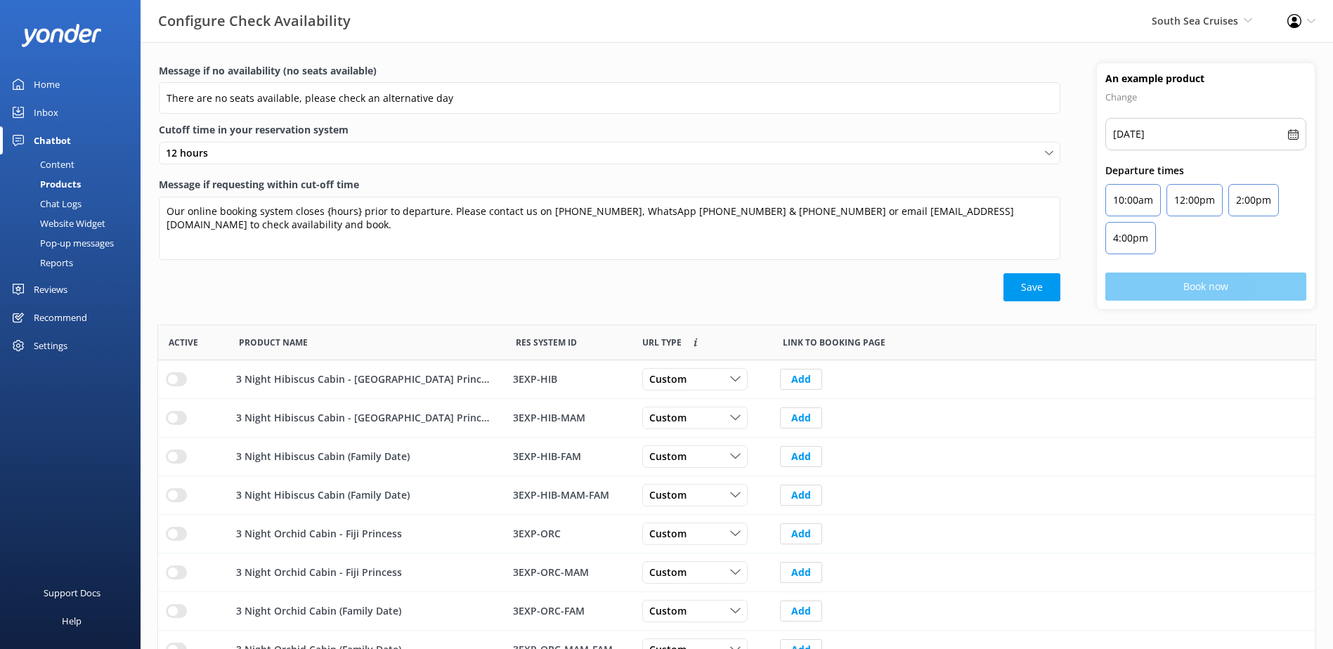
click at [60, 205] on div "Chat Logs" at bounding box center [44, 204] width 73 height 20
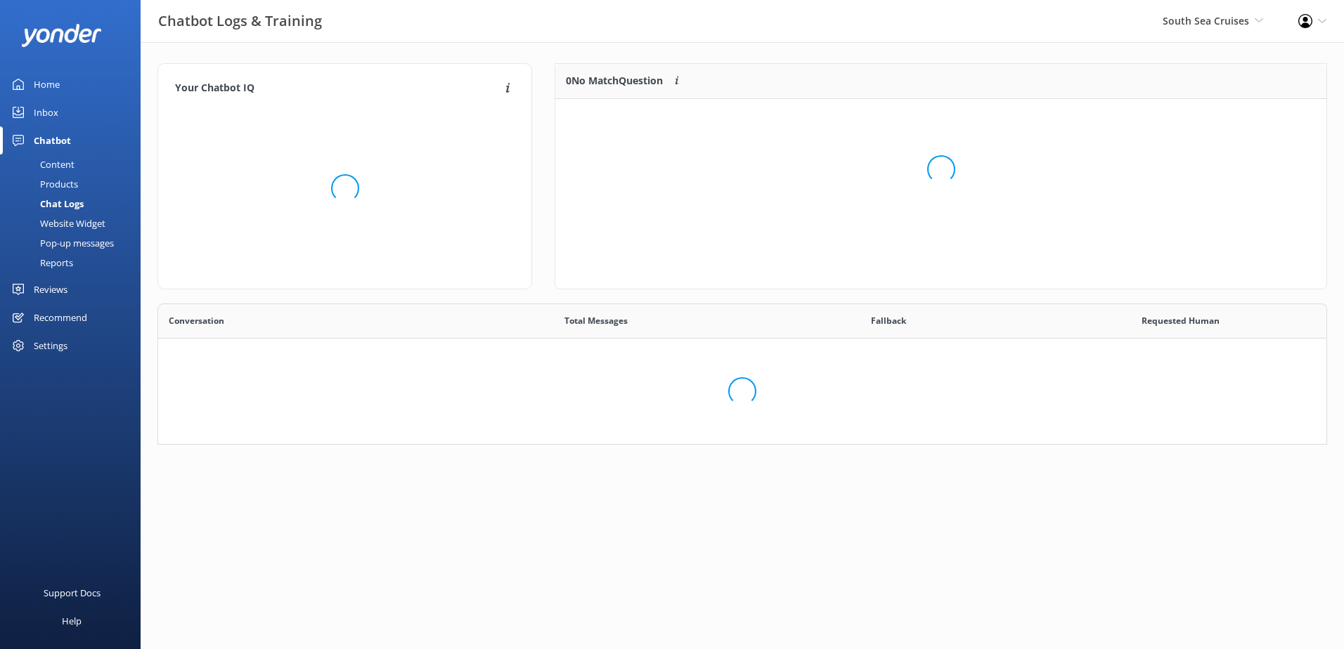
scroll to position [482, 1147]
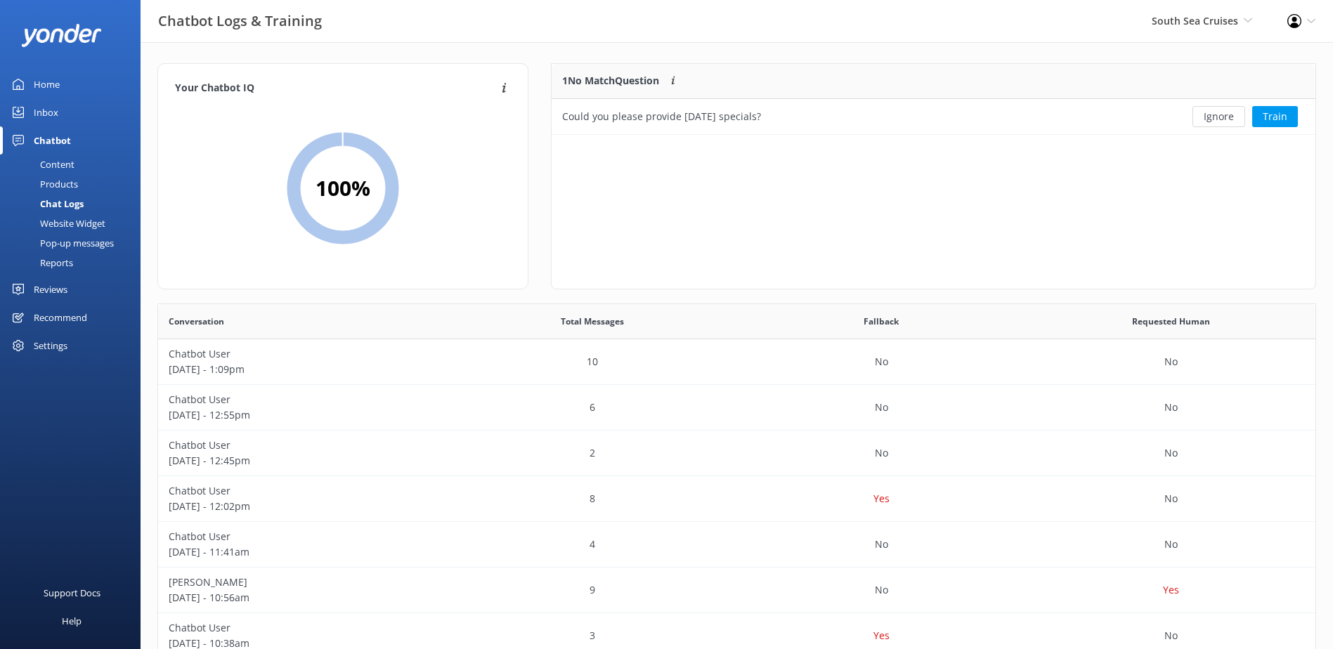
click at [54, 164] on div "Content" at bounding box center [41, 165] width 66 height 20
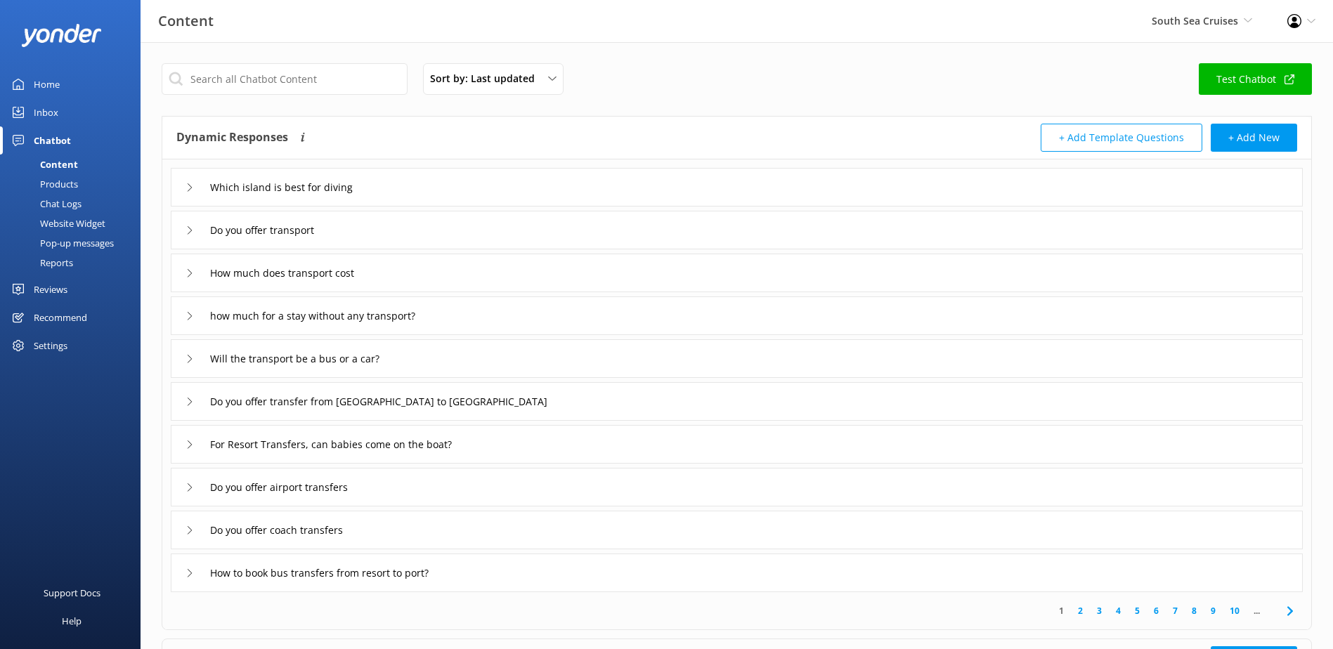
click at [1255, 79] on link "Test Chatbot" at bounding box center [1255, 79] width 113 height 32
click at [43, 112] on div "Inbox" at bounding box center [46, 112] width 25 height 28
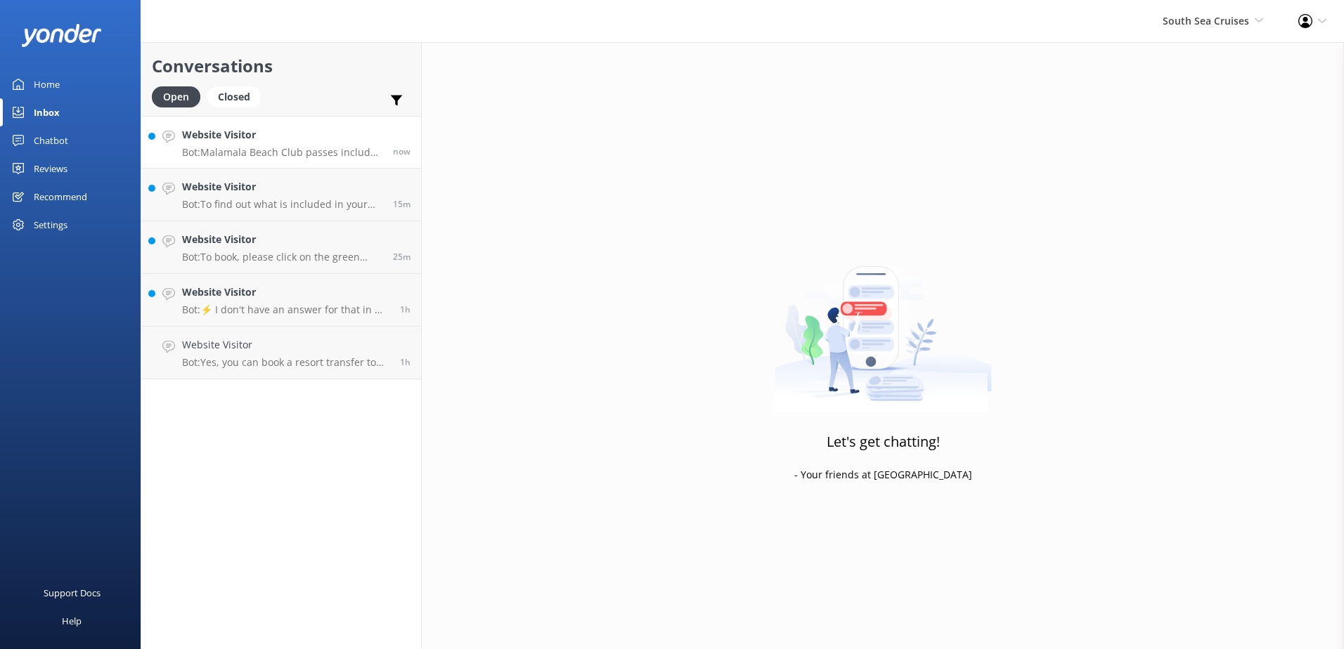
click at [314, 137] on h4 "Website Visitor" at bounding box center [282, 134] width 200 height 15
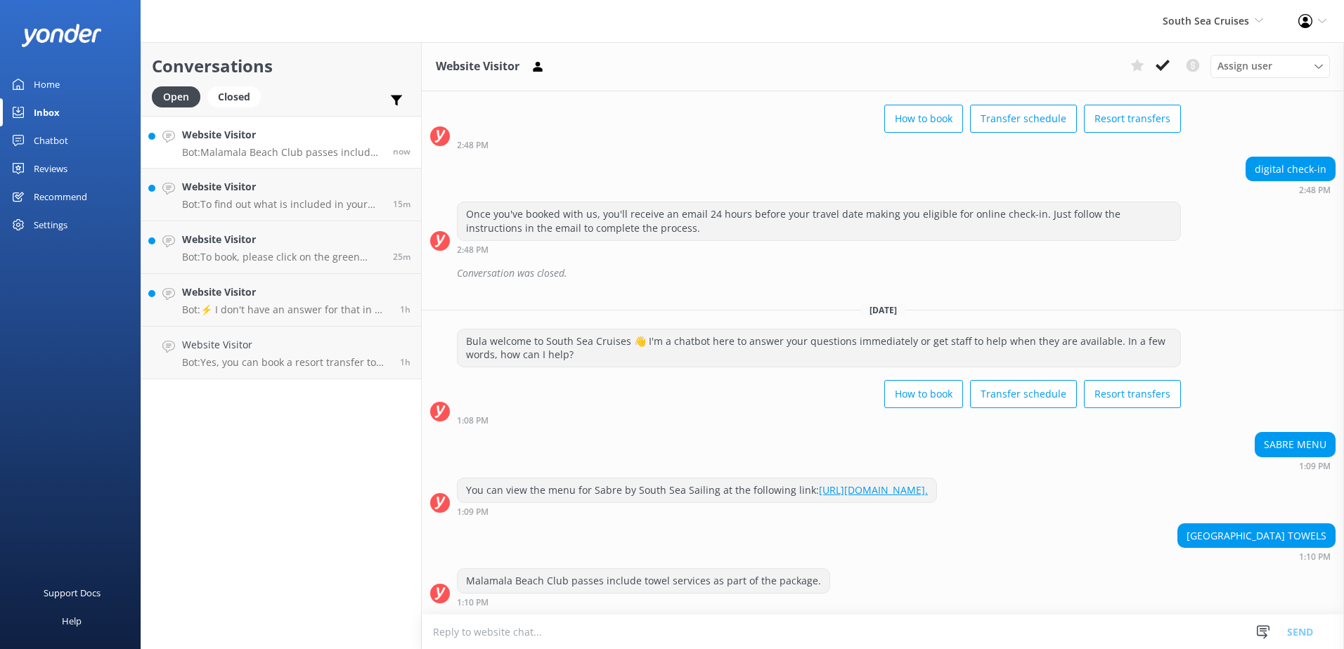
scroll to position [866, 0]
click at [827, 491] on link "https://issuu.com/marinetourismholdings/docs/sss20021_sss_onboard_menu_a4_updat…" at bounding box center [873, 490] width 109 height 13
click at [479, 633] on textarea at bounding box center [883, 632] width 922 height 34
paste textarea "https://issuu.com/marinetourismholdings/docs/south_sea_sailing_day_trip_menu_20…"
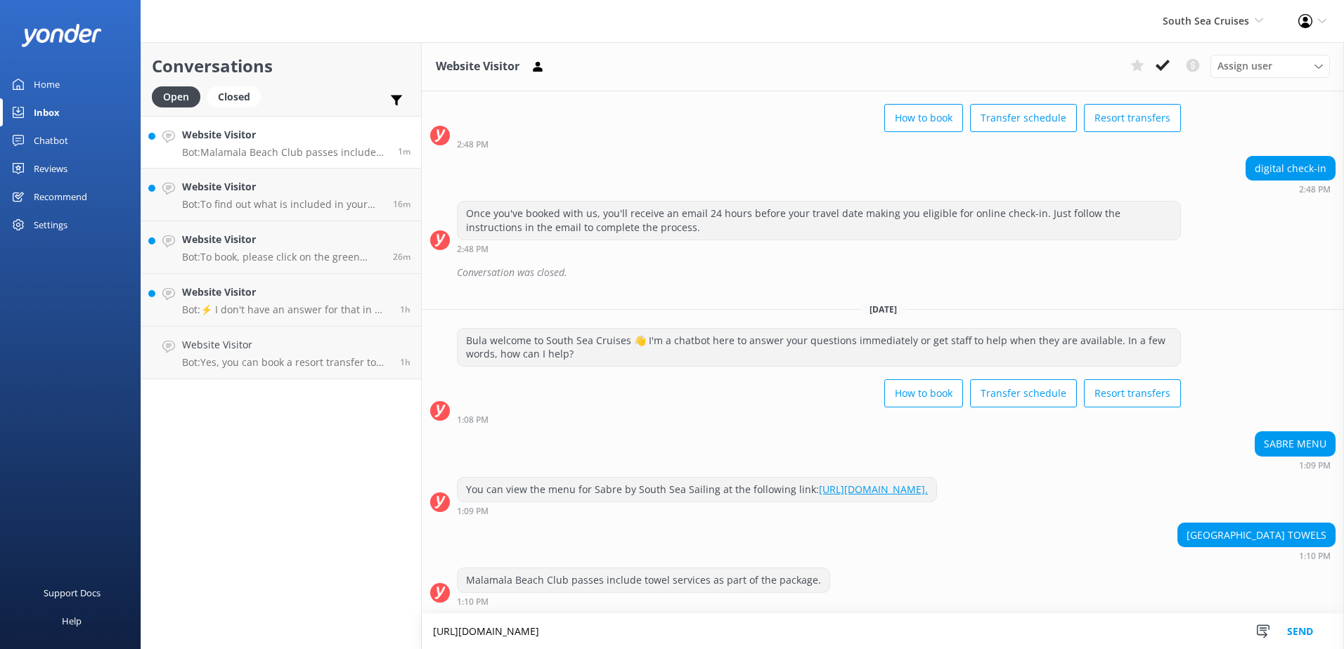
type textarea "https://issuu.com/marinetourismholdings/docs/south_sea_sailing_day_trip_menu_20…"
click at [1302, 634] on button "Send" at bounding box center [1300, 631] width 53 height 35
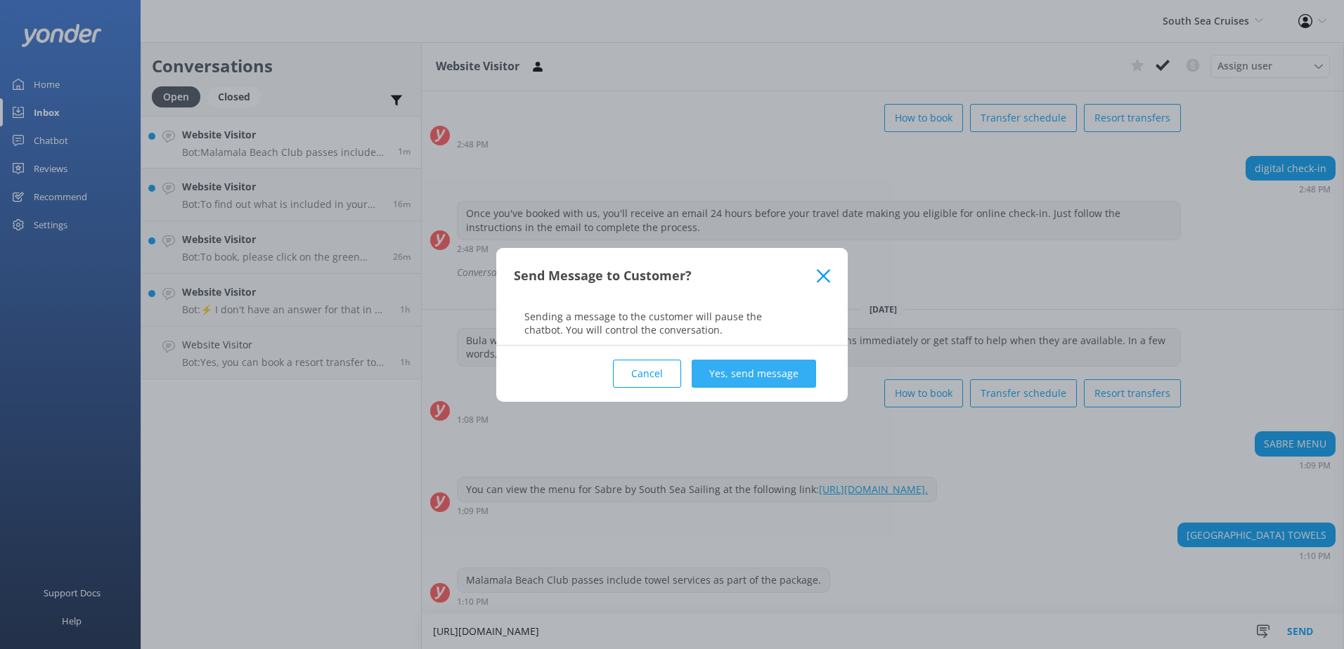
click at [718, 368] on button "Yes, send message" at bounding box center [754, 374] width 124 height 28
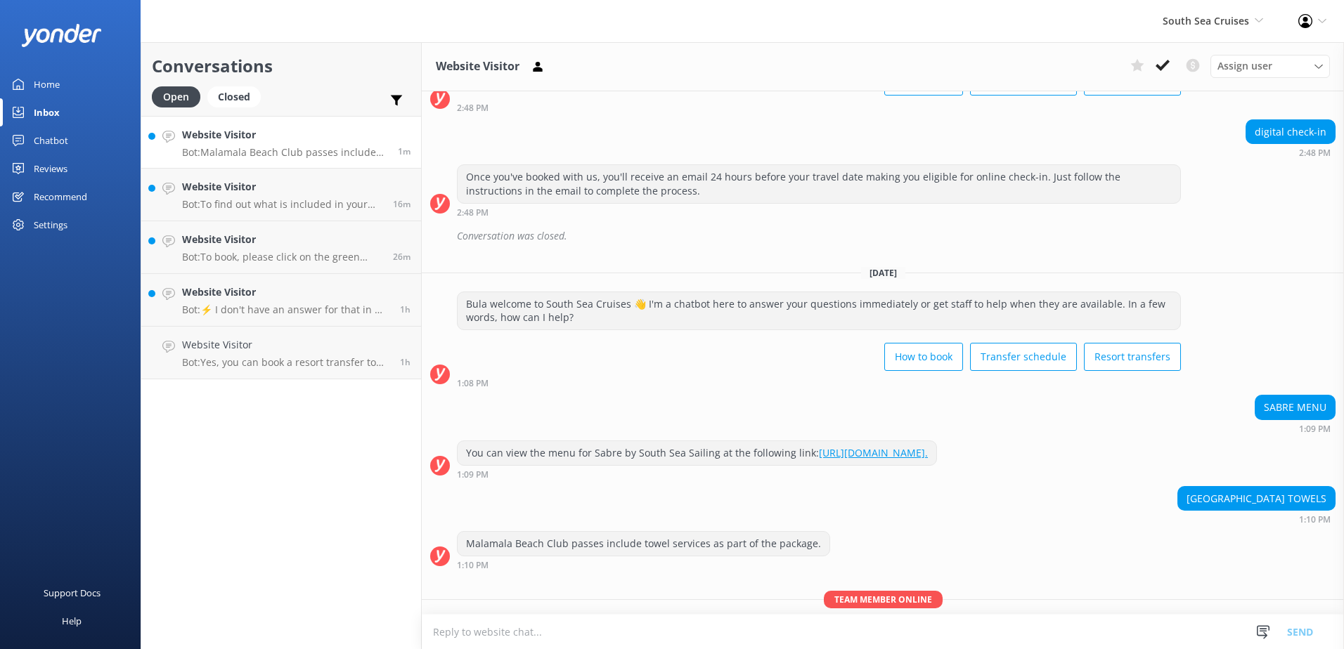
scroll to position [958, 0]
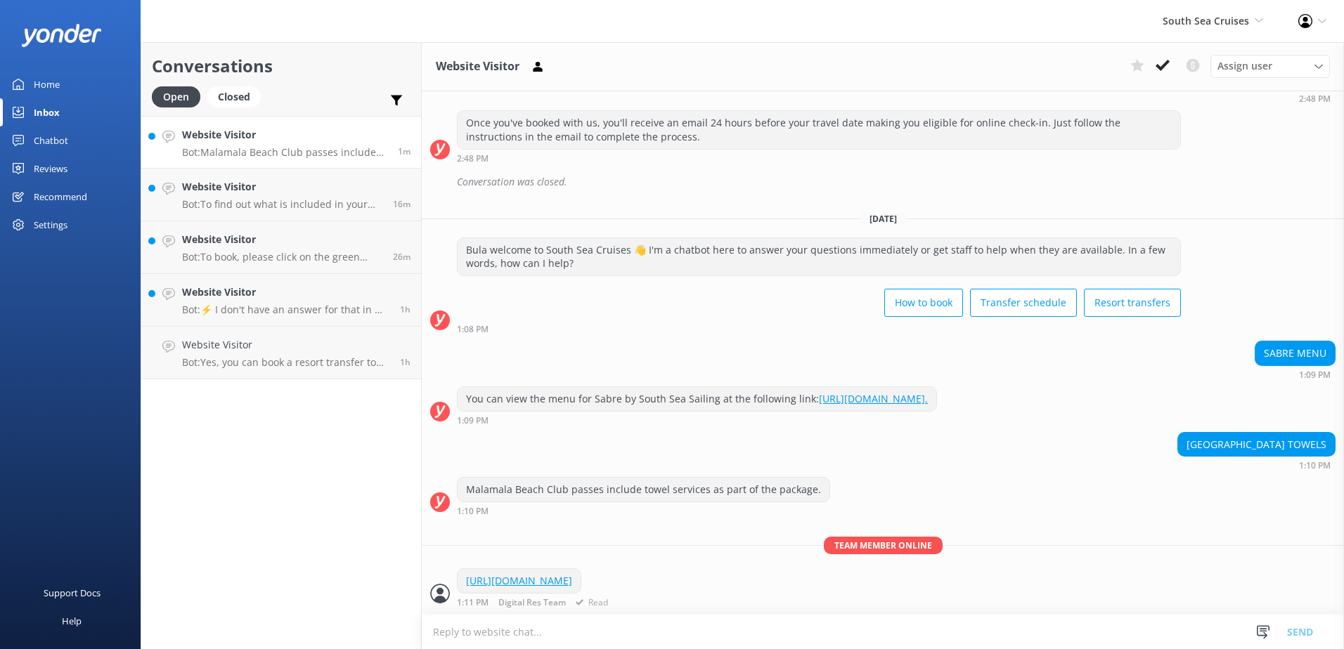
click at [572, 585] on link "https://issuu.com/marinetourismholdings/docs/south_sea_sailing_day_trip_menu_20…" at bounding box center [519, 580] width 106 height 13
click at [1165, 72] on icon at bounding box center [1162, 65] width 14 height 14
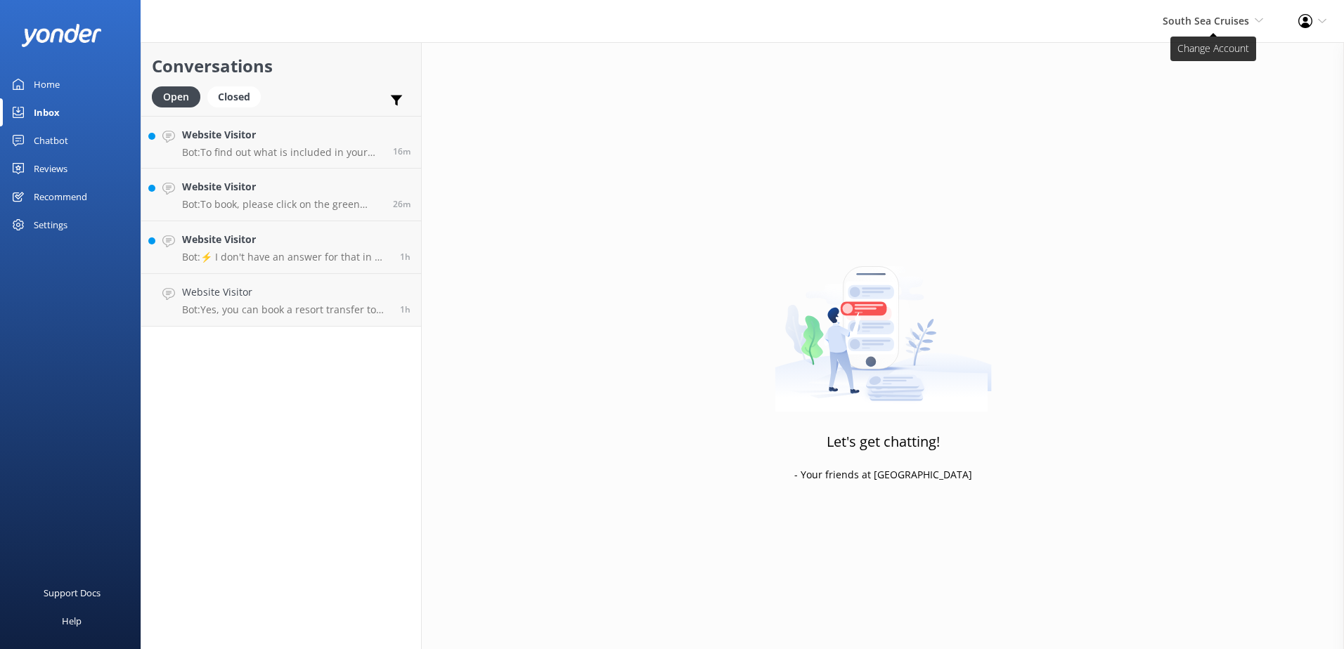
click at [1247, 17] on span "South Sea Cruises South Sea Sailing South Sea Cruises Malamala Beach Club Aweso…" at bounding box center [1212, 20] width 101 height 15
